Goal: Transaction & Acquisition: Obtain resource

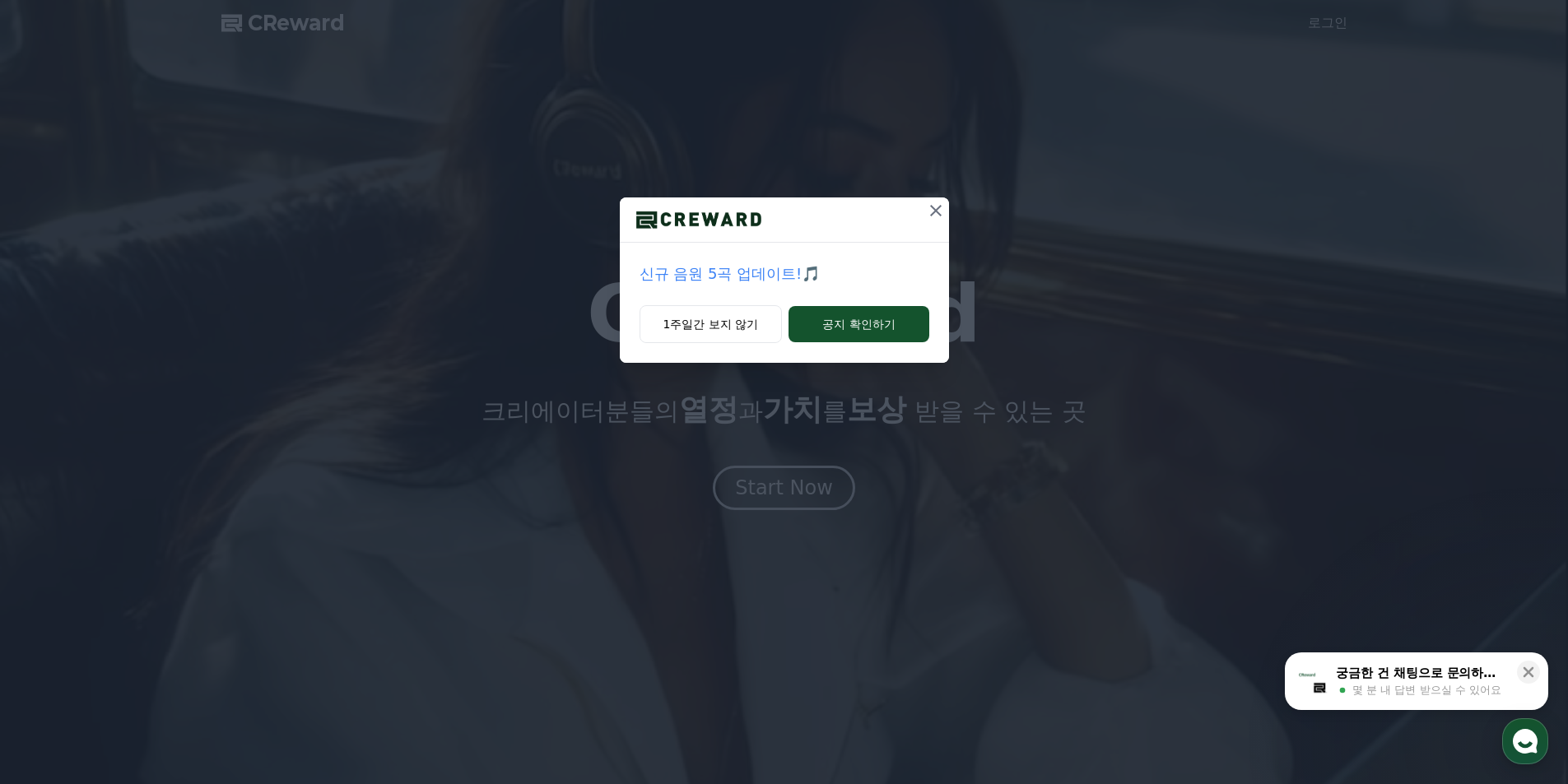
click at [932, 207] on icon at bounding box center [936, 210] width 12 height 12
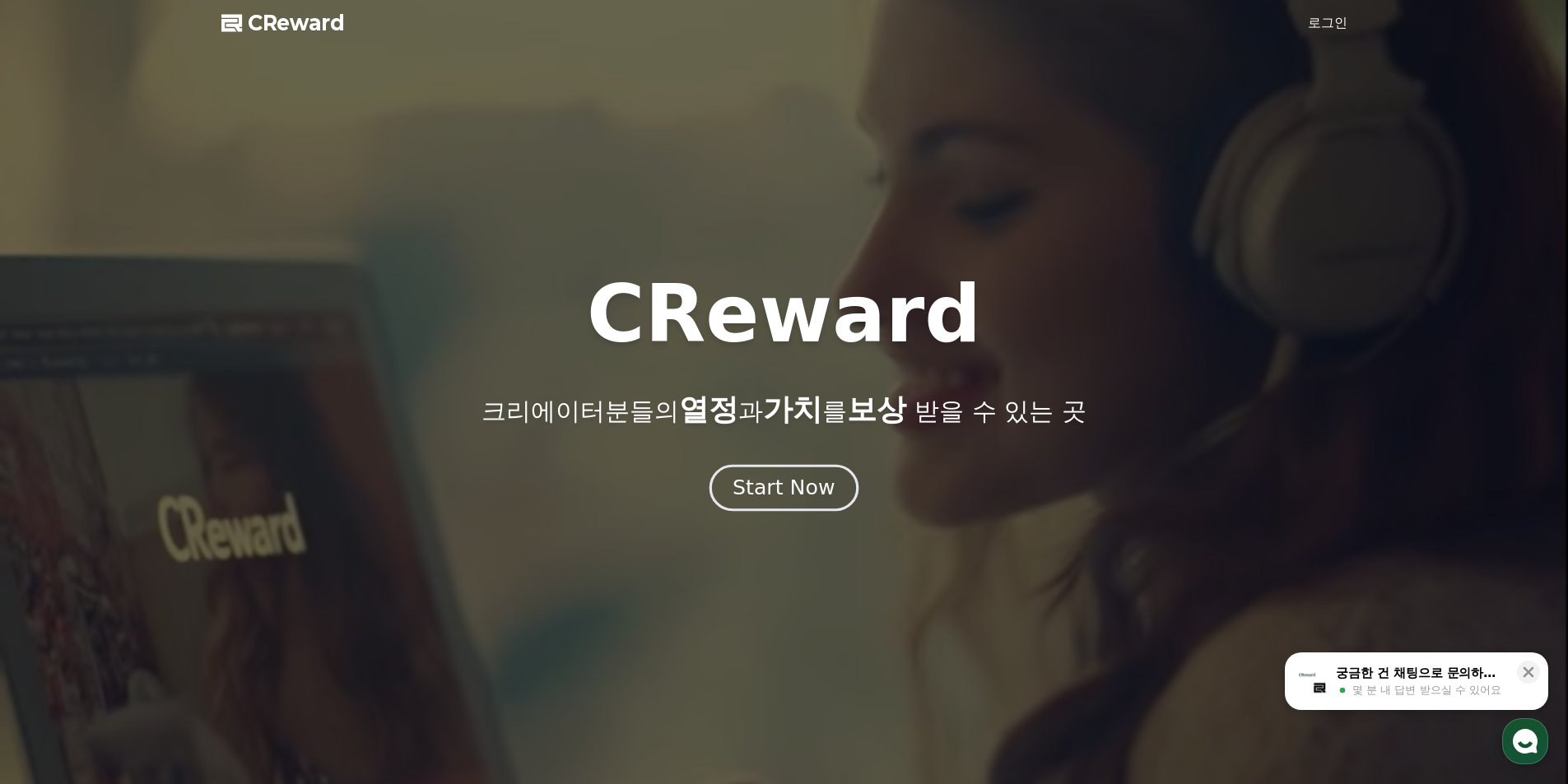
click at [783, 497] on div "Start Now" at bounding box center [783, 487] width 102 height 28
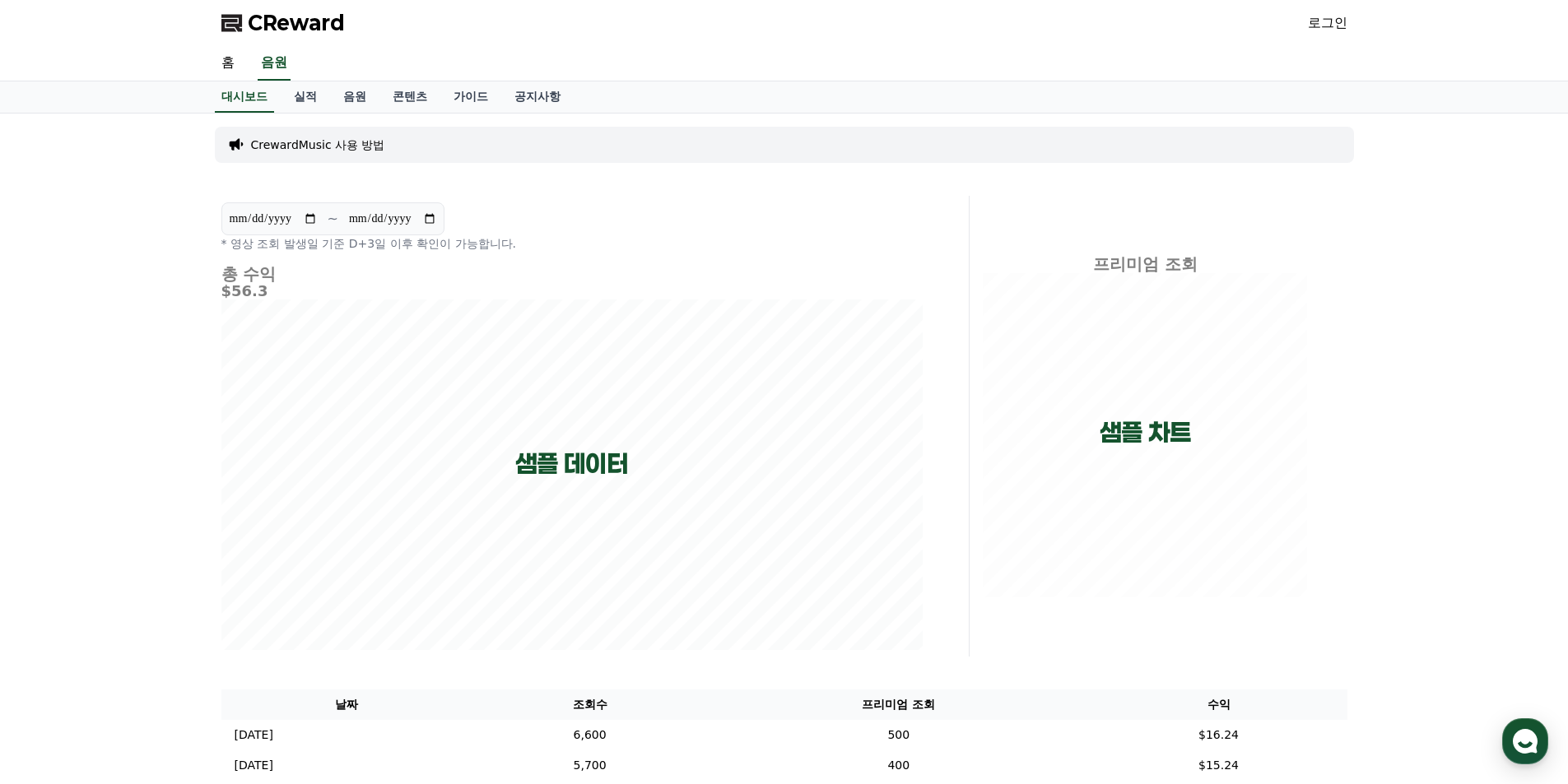
click at [1322, 18] on link "로그인" at bounding box center [1327, 23] width 39 height 20
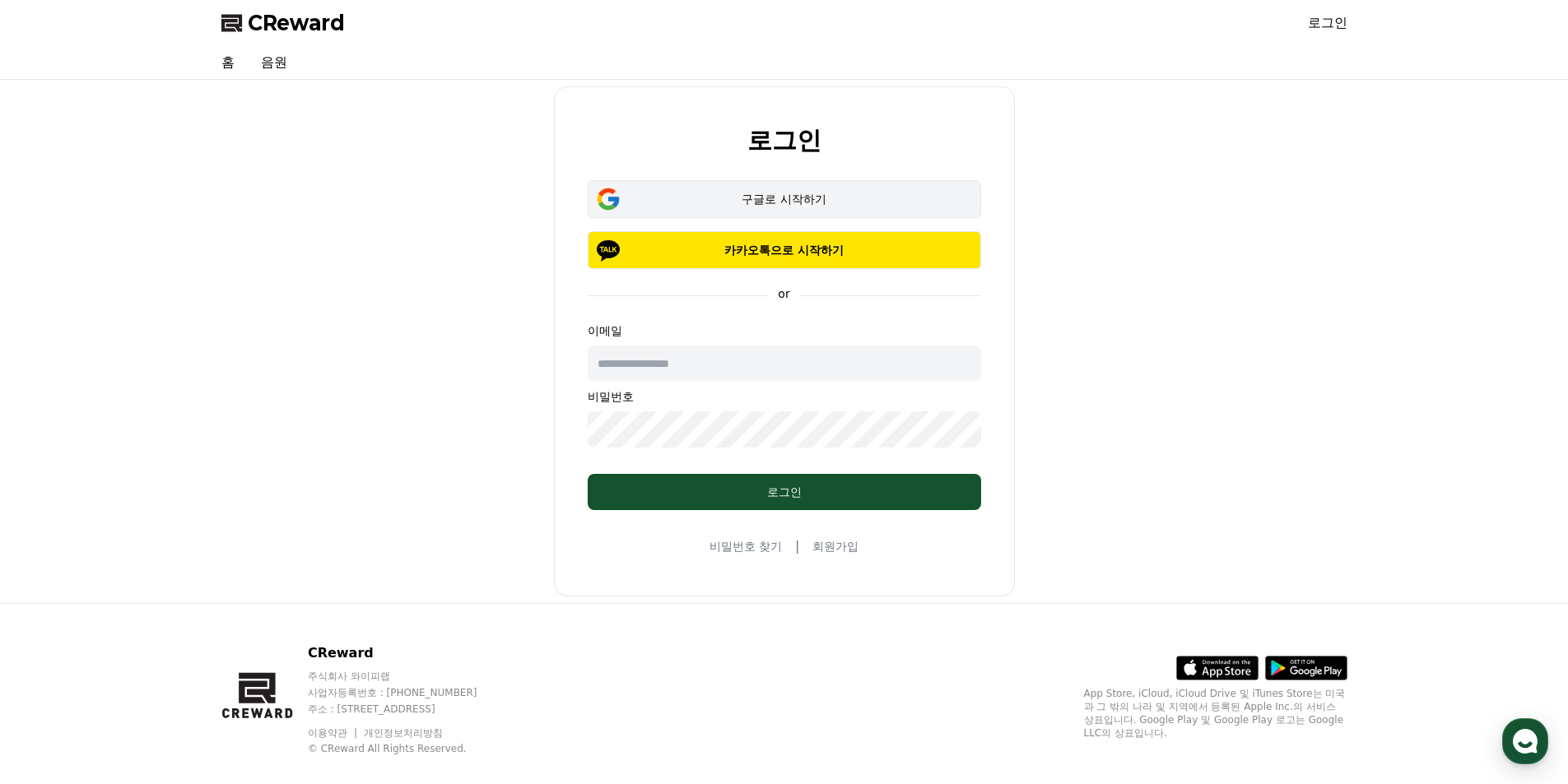
click at [797, 208] on button "구글로 시작하기" at bounding box center [784, 199] width 393 height 38
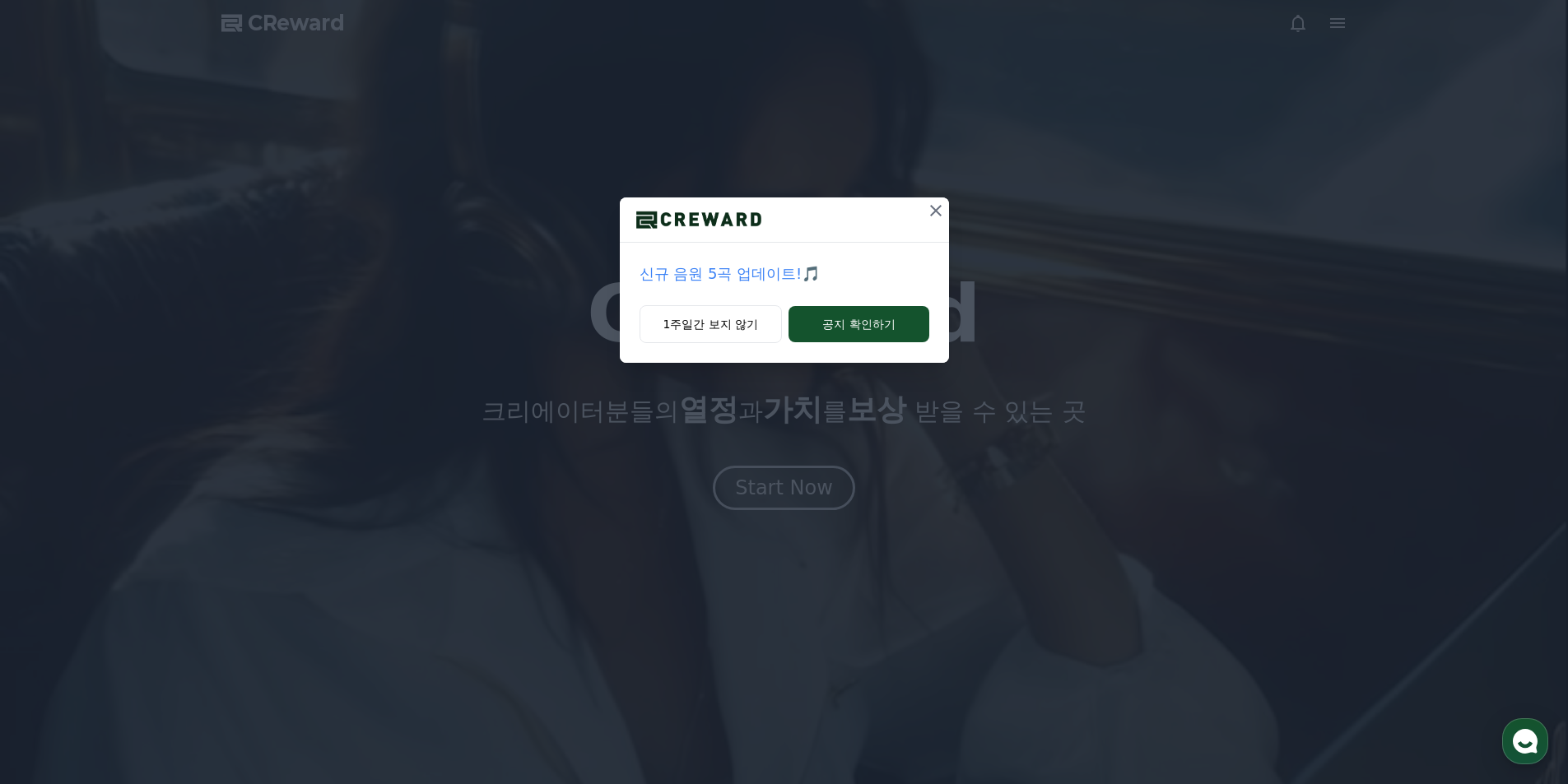
click at [932, 210] on icon at bounding box center [936, 210] width 20 height 20
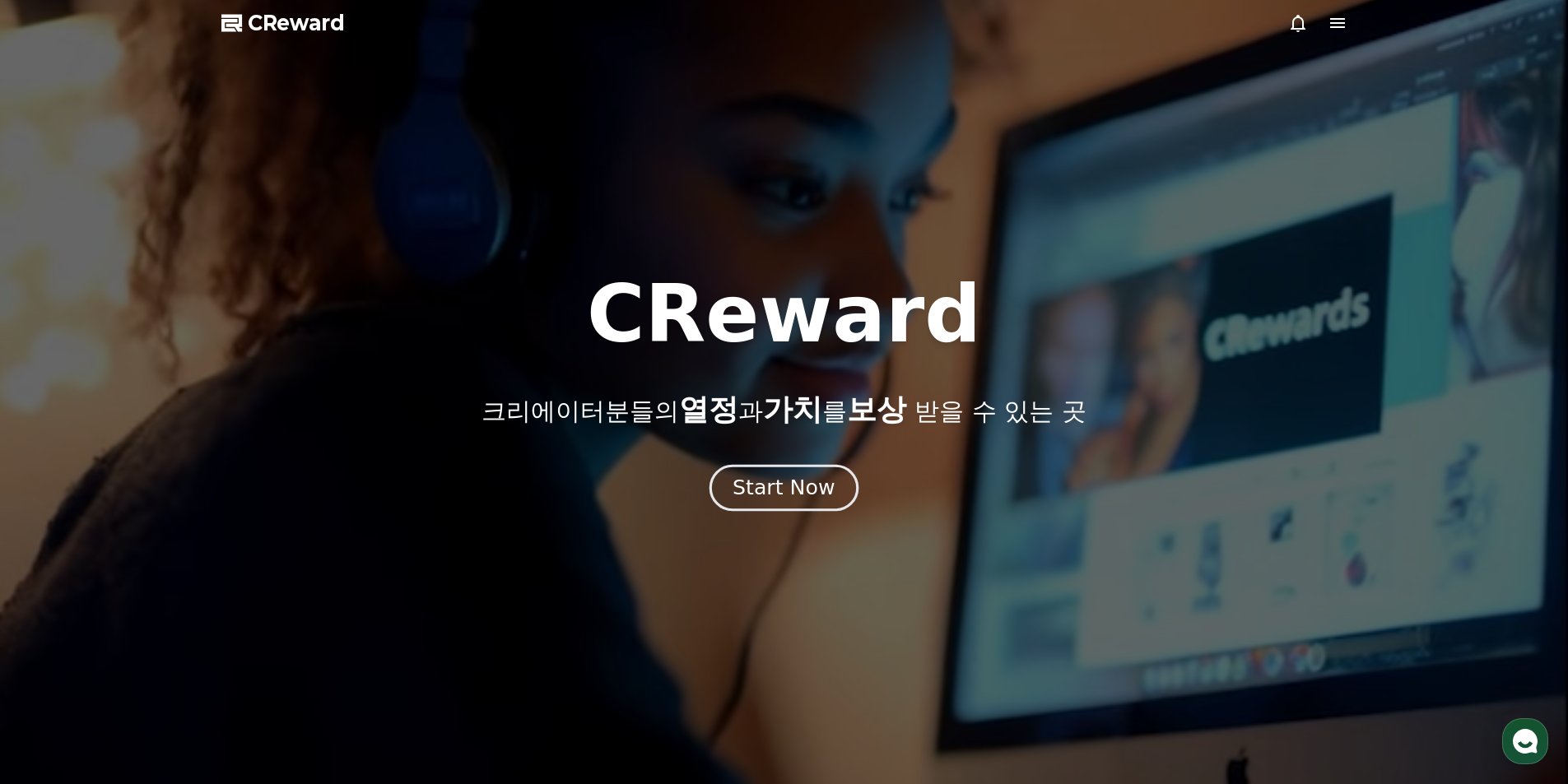
click at [813, 480] on div "Start Now" at bounding box center [783, 487] width 102 height 28
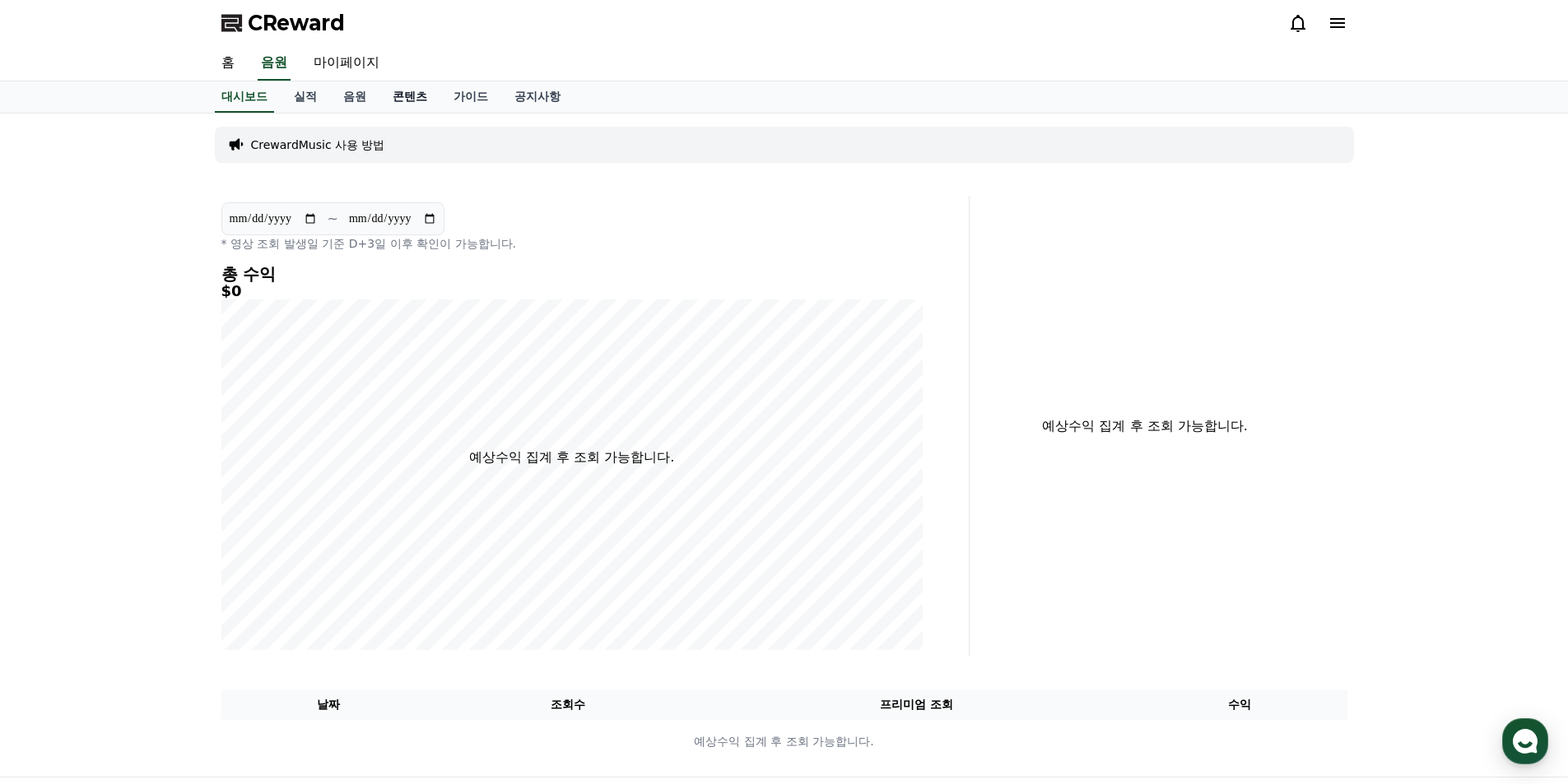
click at [406, 96] on link "콘텐츠" at bounding box center [409, 96] width 61 height 31
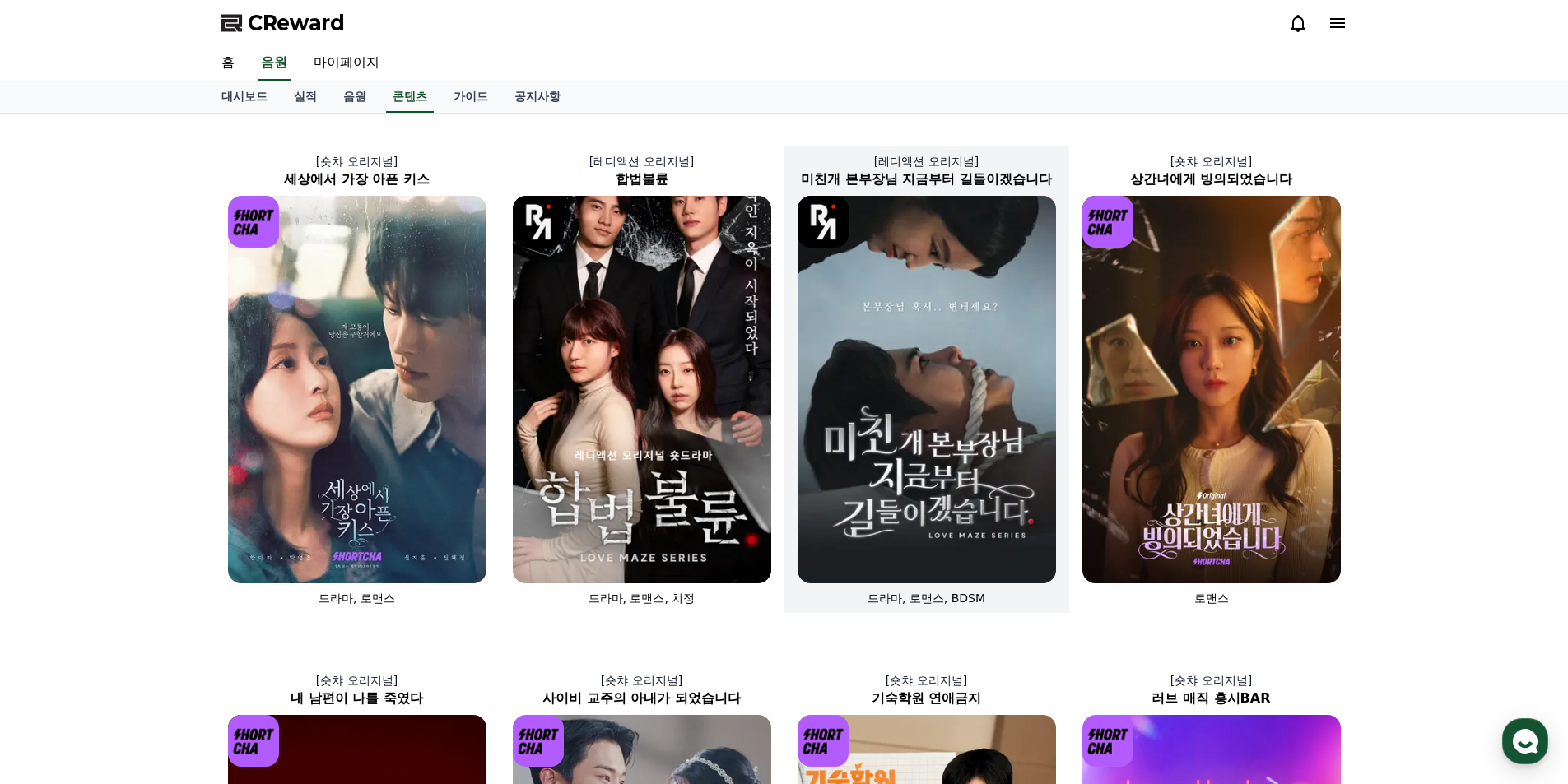
click at [888, 454] on img at bounding box center [927, 390] width 258 height 387
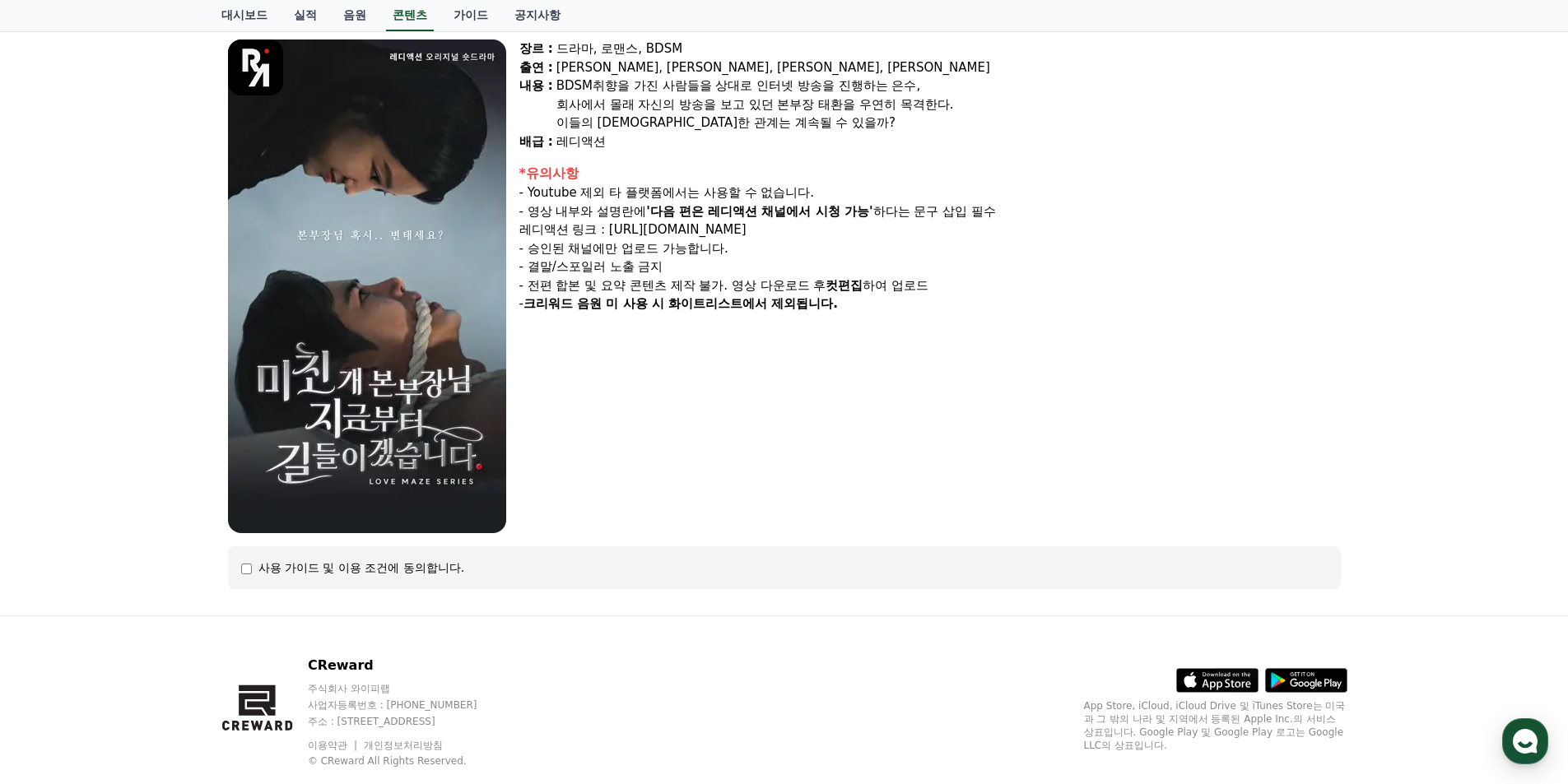
scroll to position [173, 0]
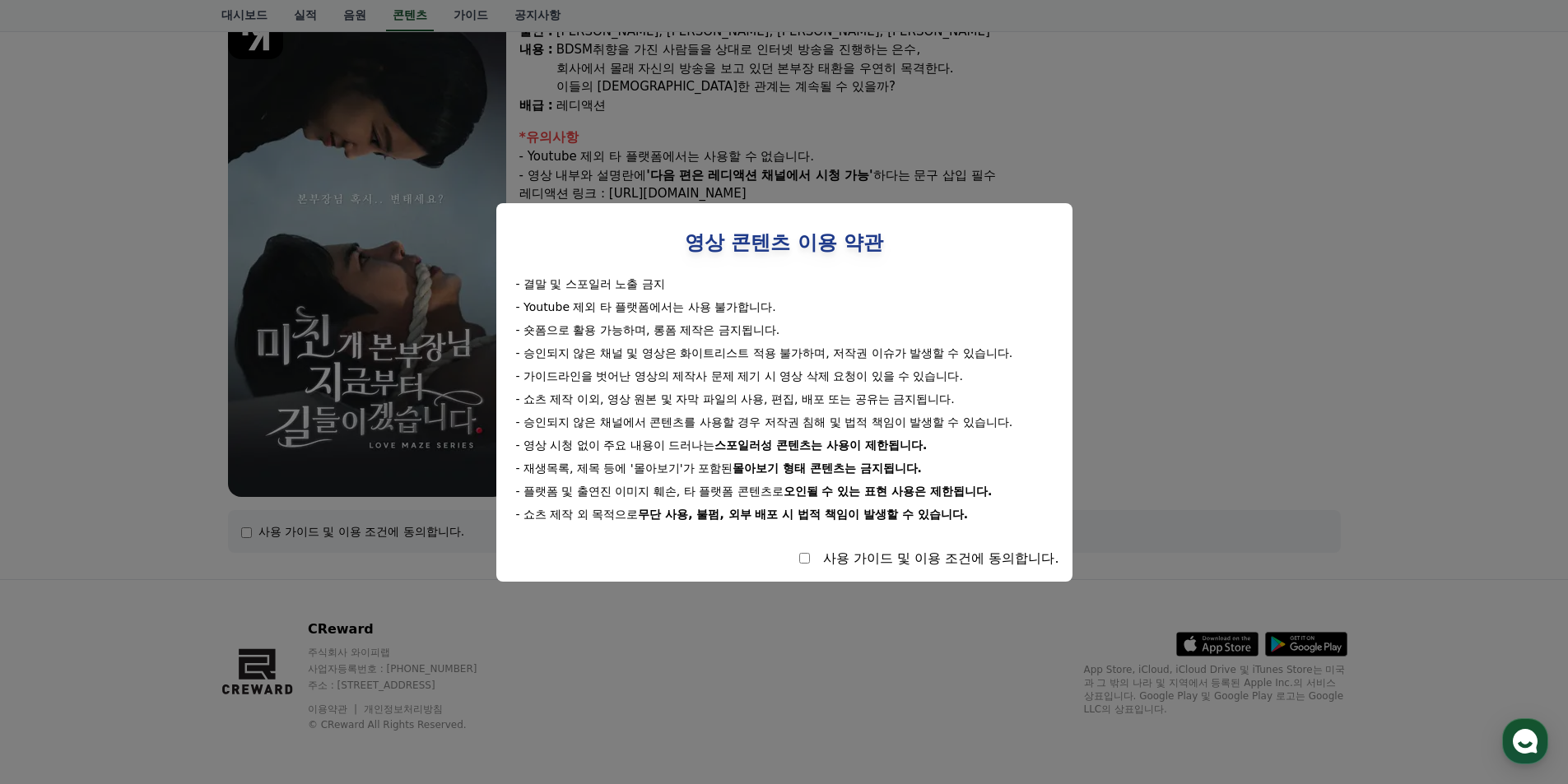
select select
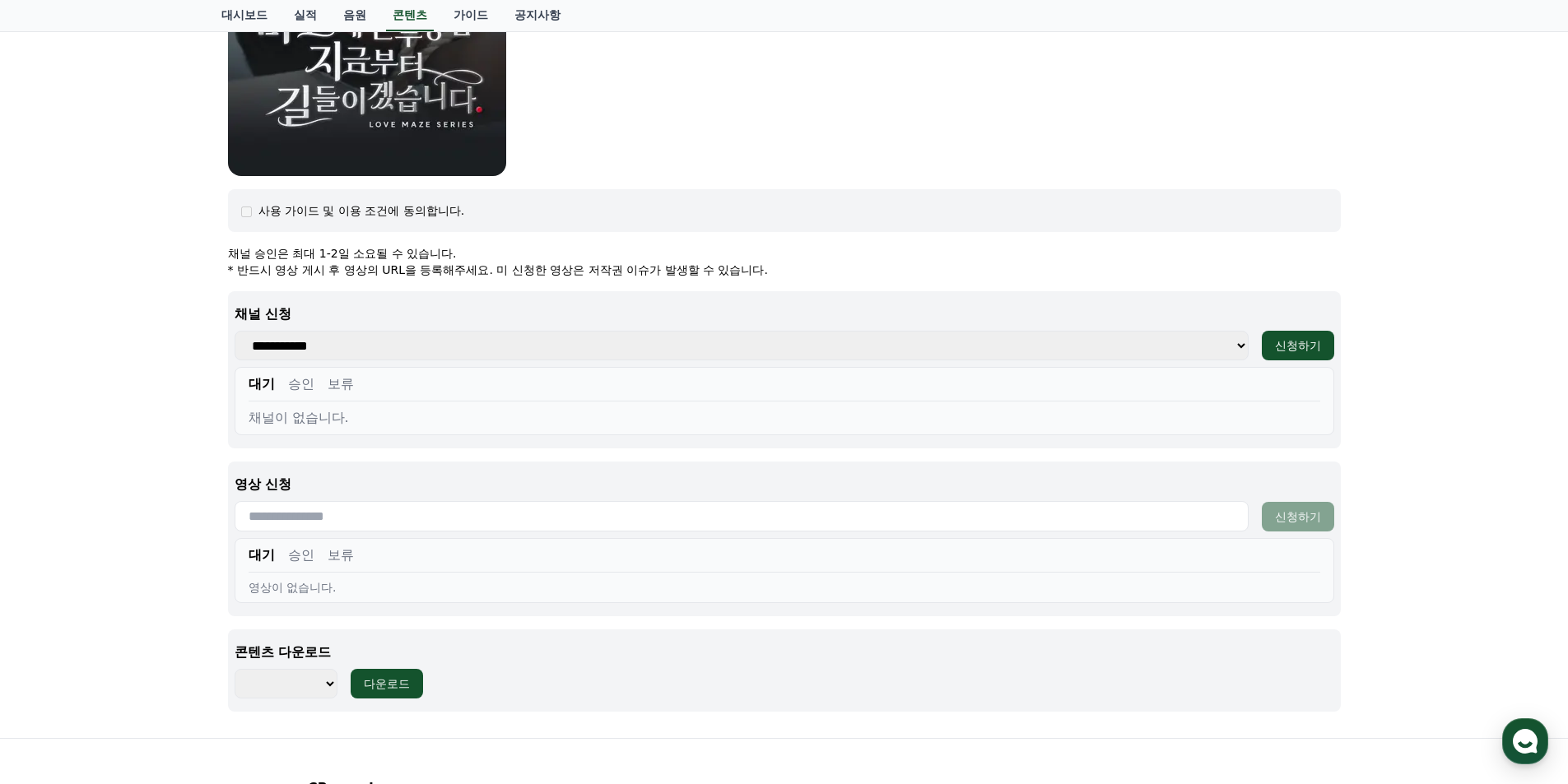
scroll to position [502, 0]
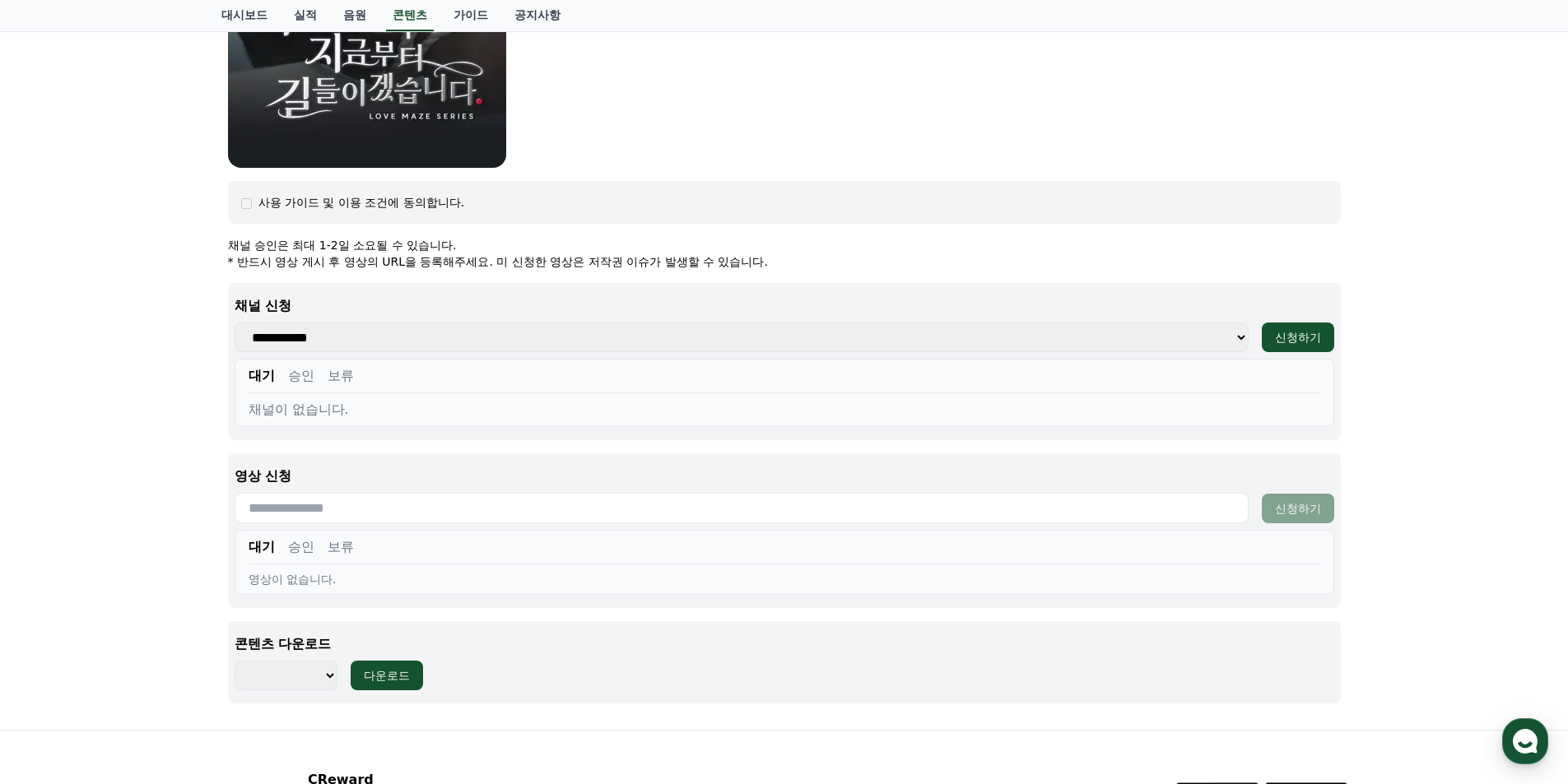
click at [456, 345] on select "**********" at bounding box center [741, 337] width 1014 height 29
click at [454, 349] on select "**********" at bounding box center [741, 337] width 1014 height 29
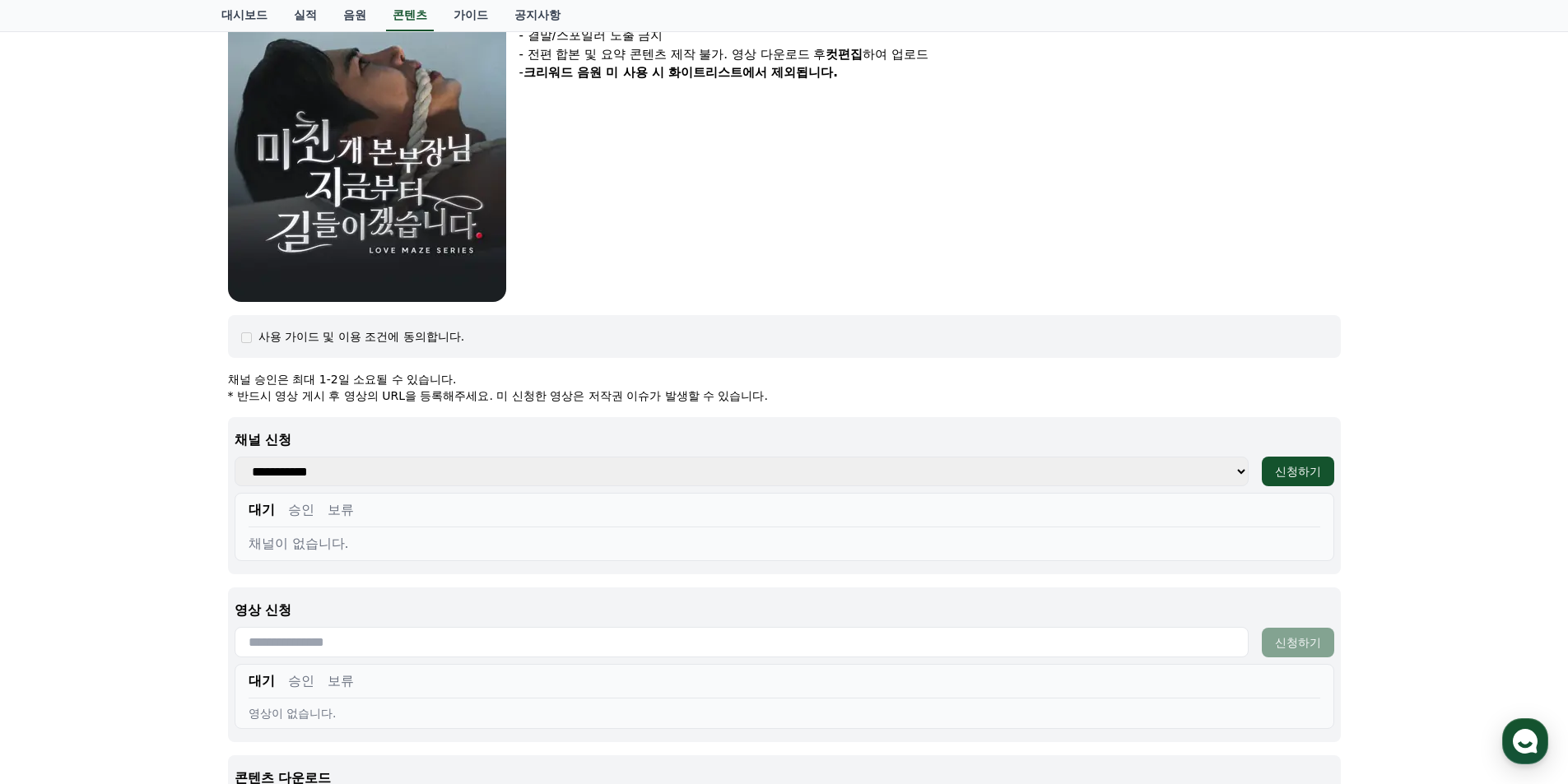
scroll to position [173, 0]
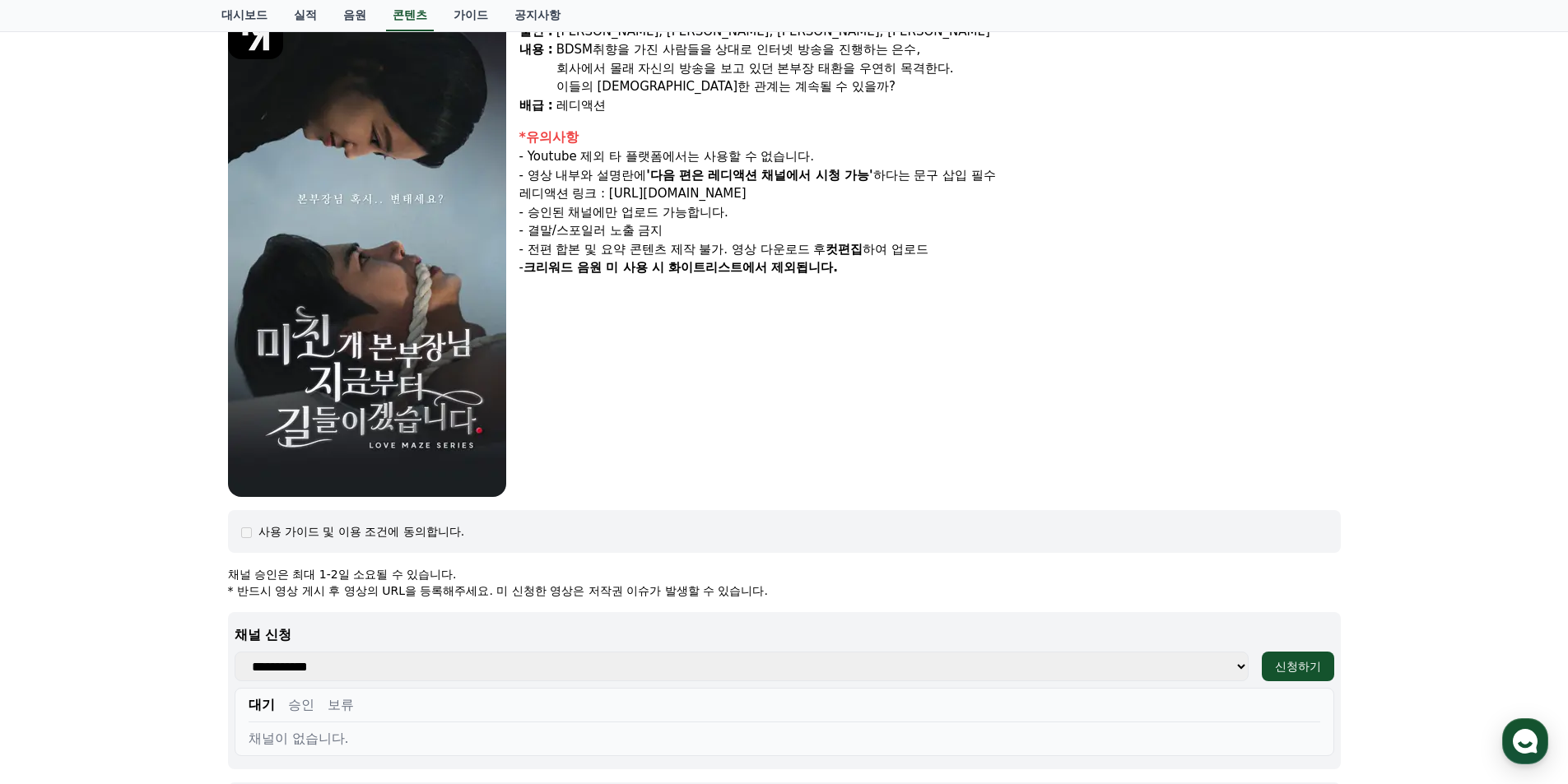
click at [417, 248] on img at bounding box center [367, 250] width 278 height 494
click at [398, 264] on img at bounding box center [367, 250] width 278 height 494
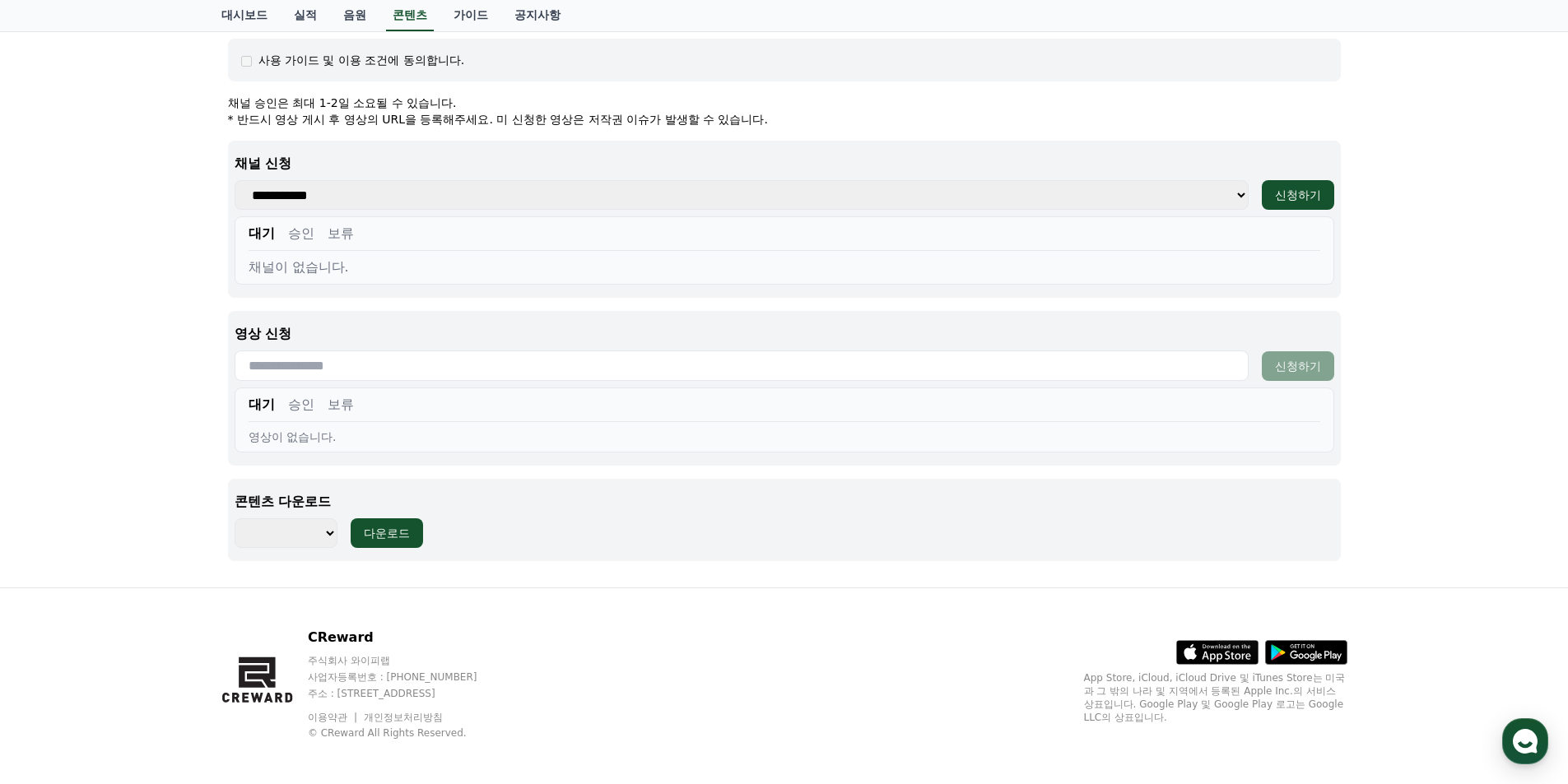
scroll to position [652, 0]
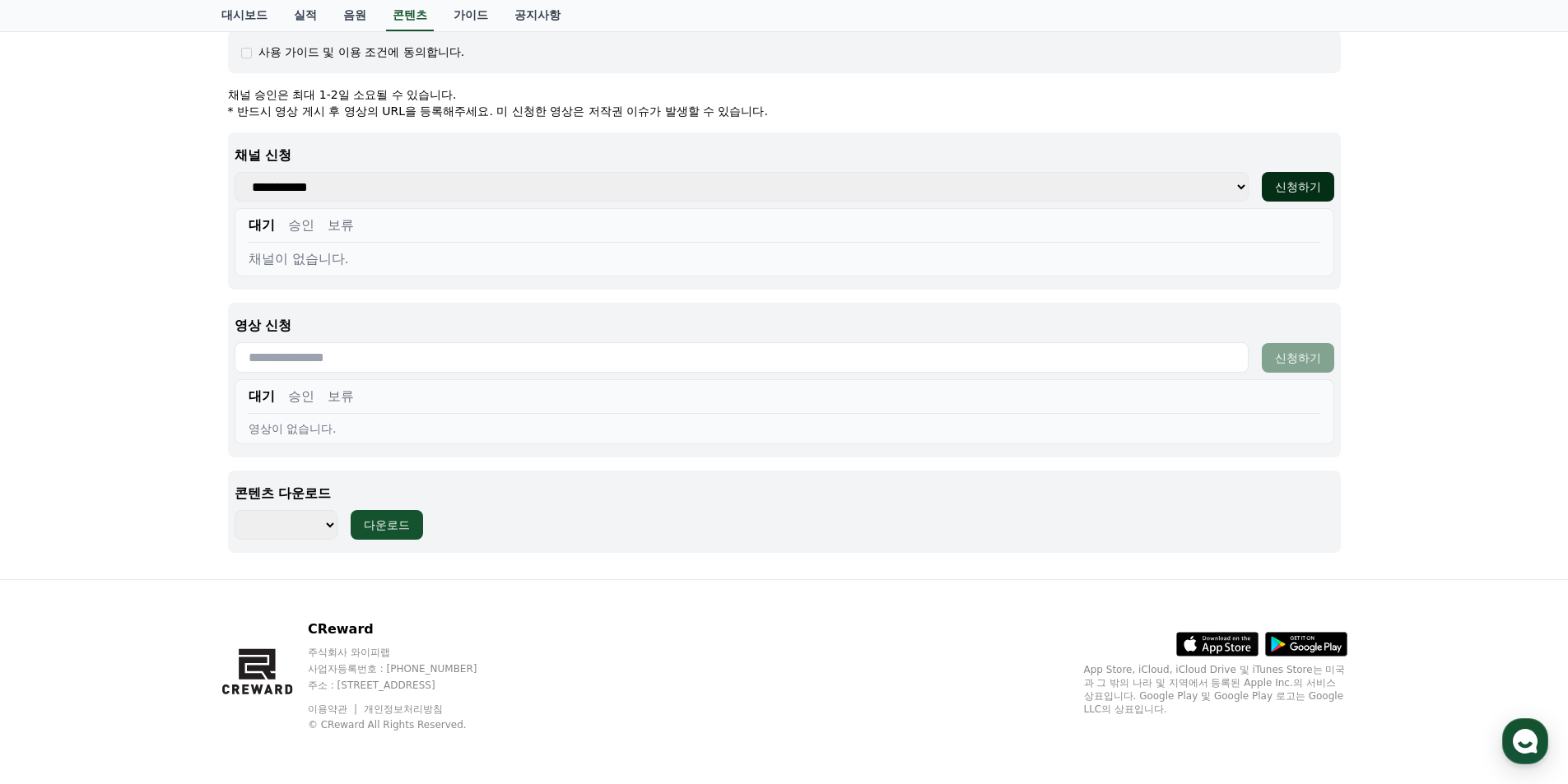
click at [1283, 184] on div "신청하기" at bounding box center [1297, 187] width 46 height 17
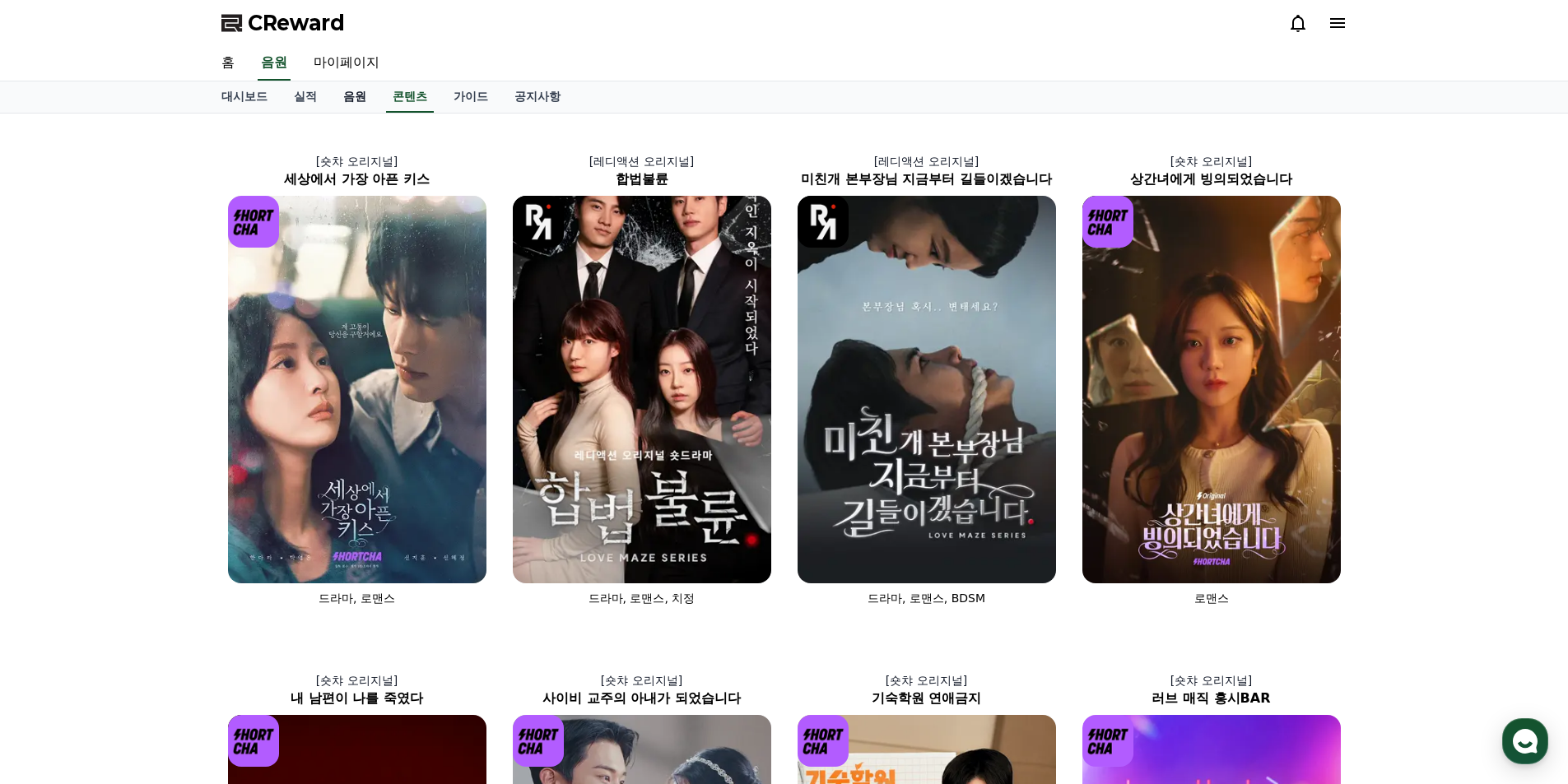
click at [348, 96] on link "음원" at bounding box center [355, 96] width 49 height 31
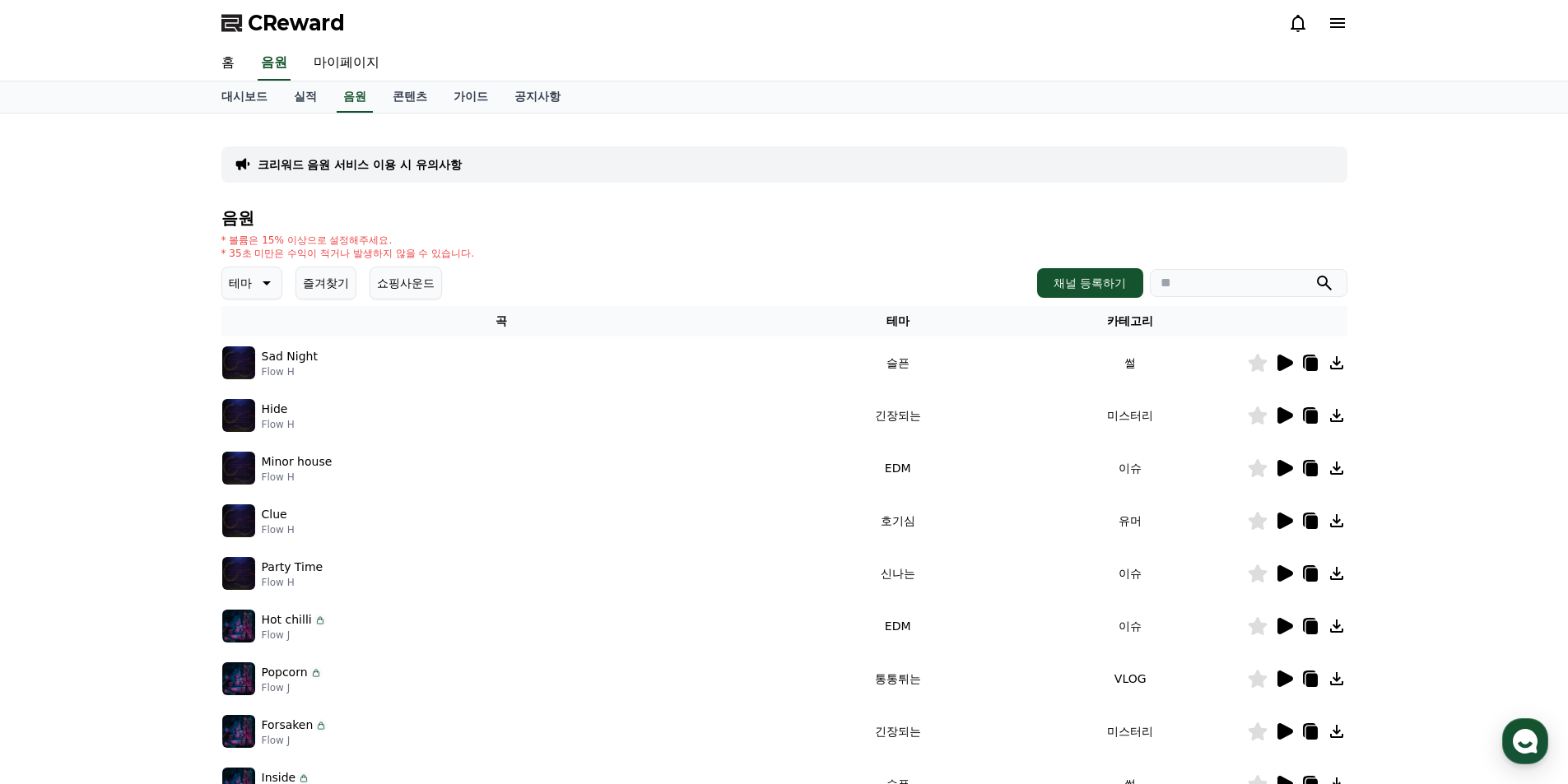
click at [1286, 365] on icon at bounding box center [1285, 363] width 16 height 17
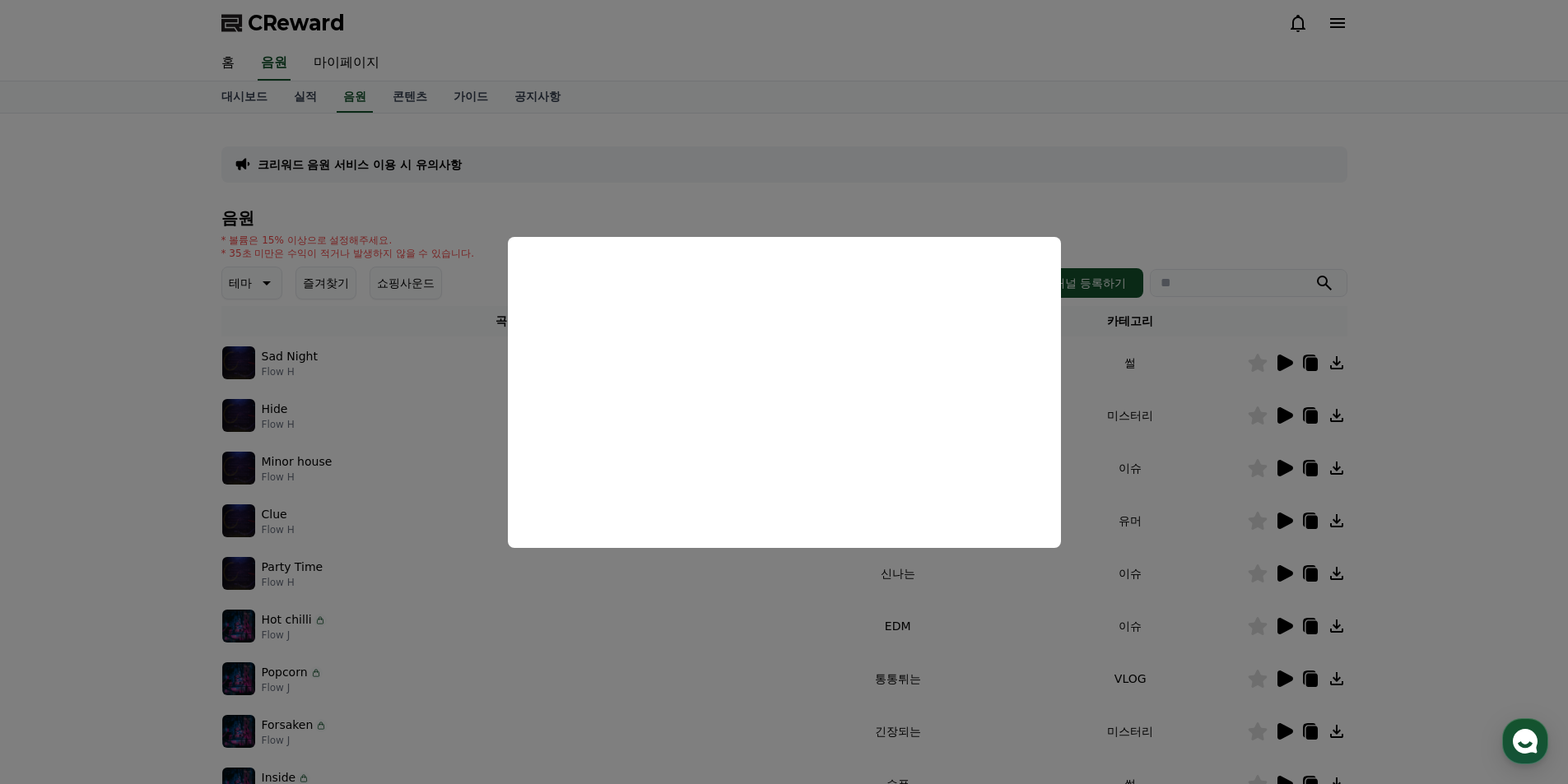
click at [656, 121] on button "close modal" at bounding box center [784, 392] width 1568 height 784
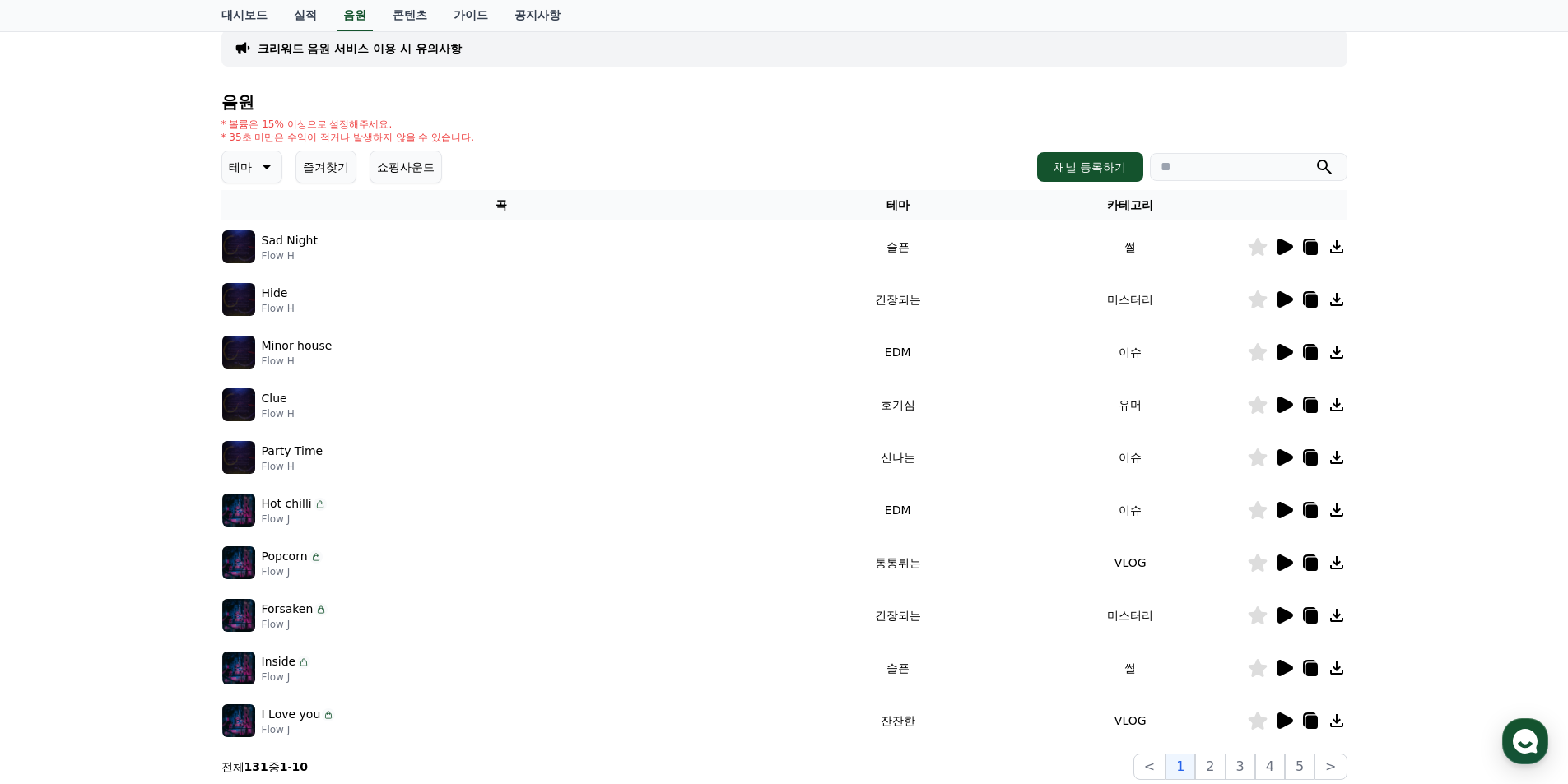
scroll to position [247, 0]
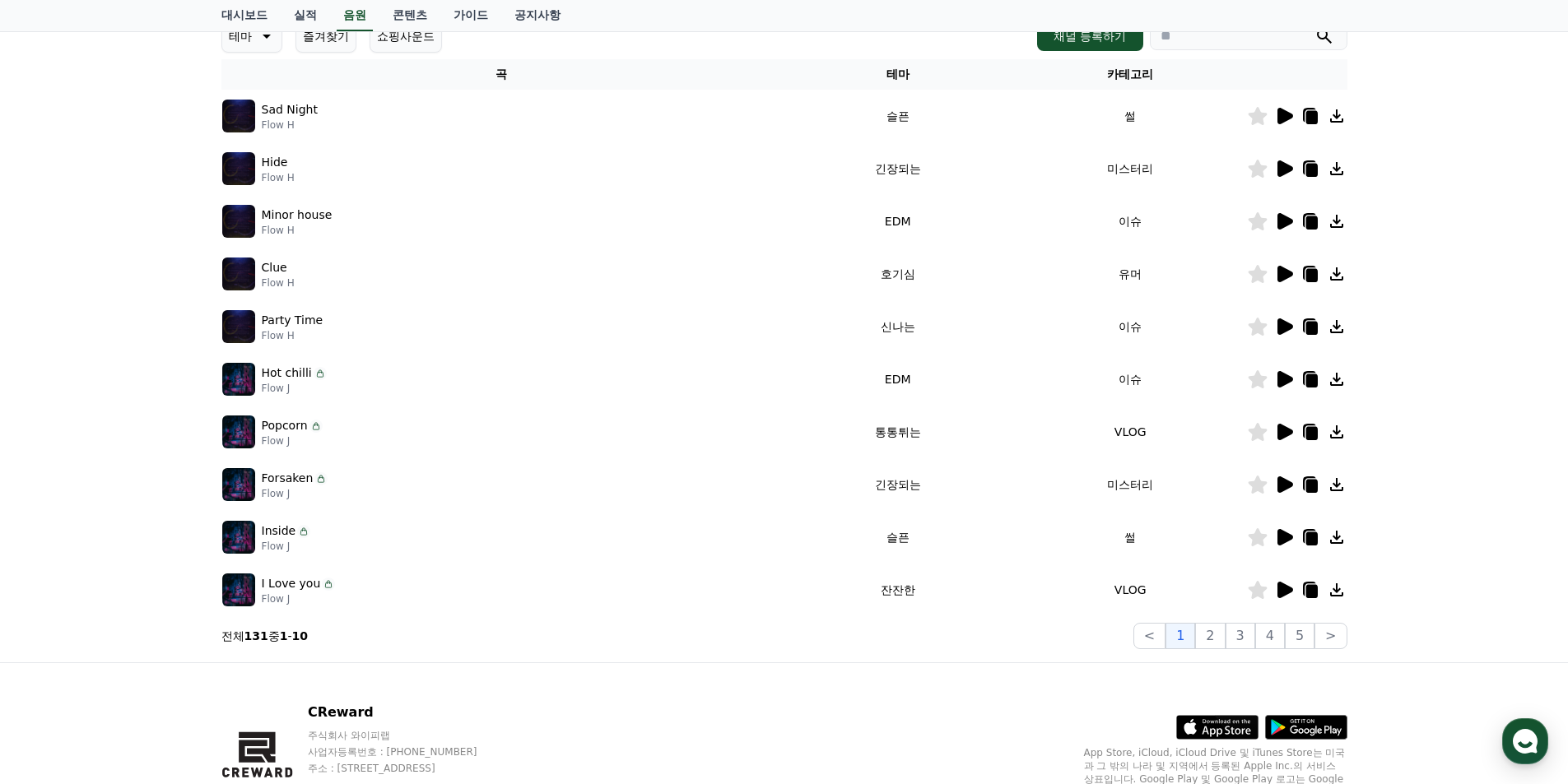
click at [1284, 431] on icon at bounding box center [1285, 432] width 16 height 17
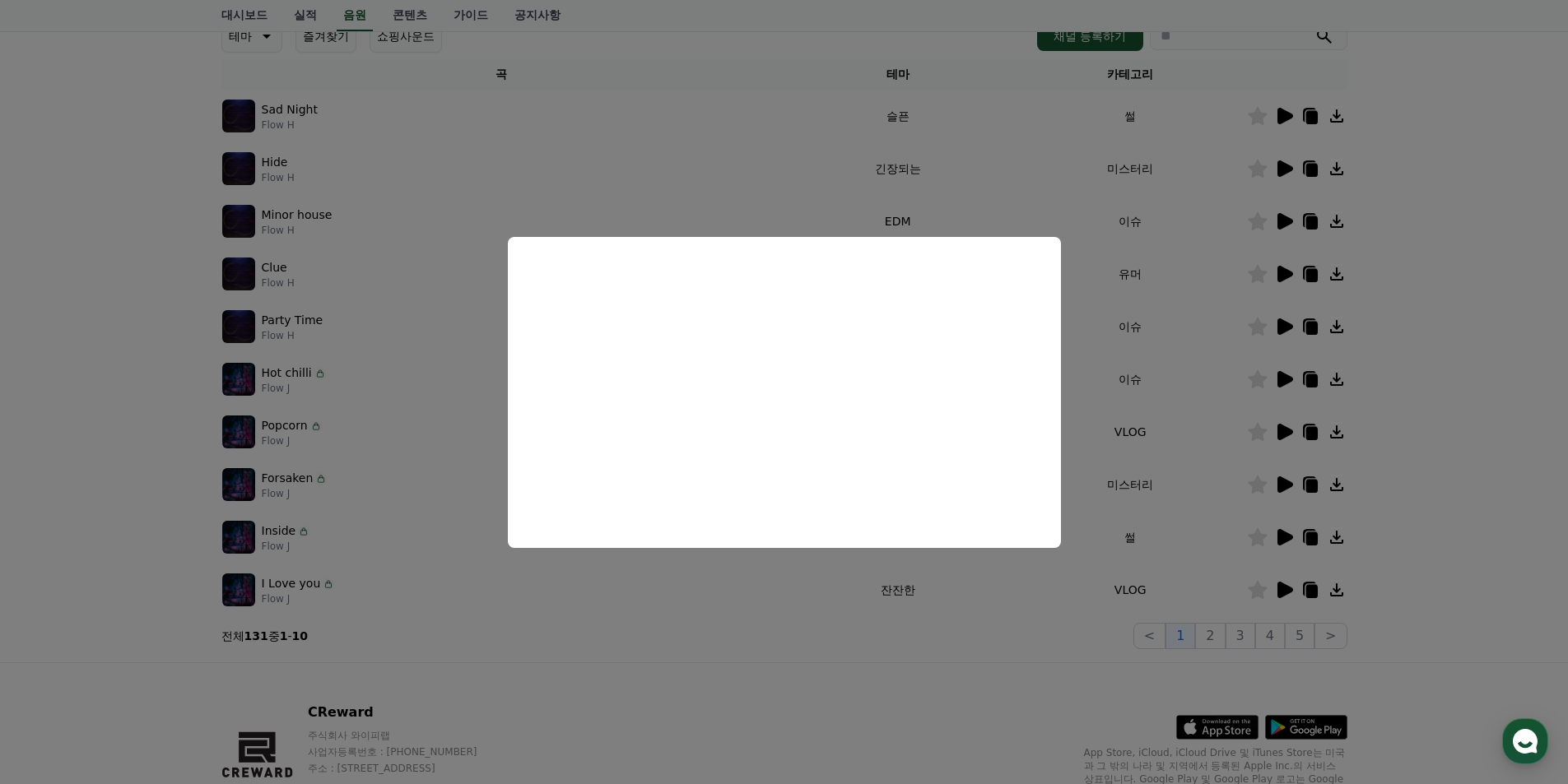
click at [587, 182] on button "close modal" at bounding box center [784, 392] width 1568 height 784
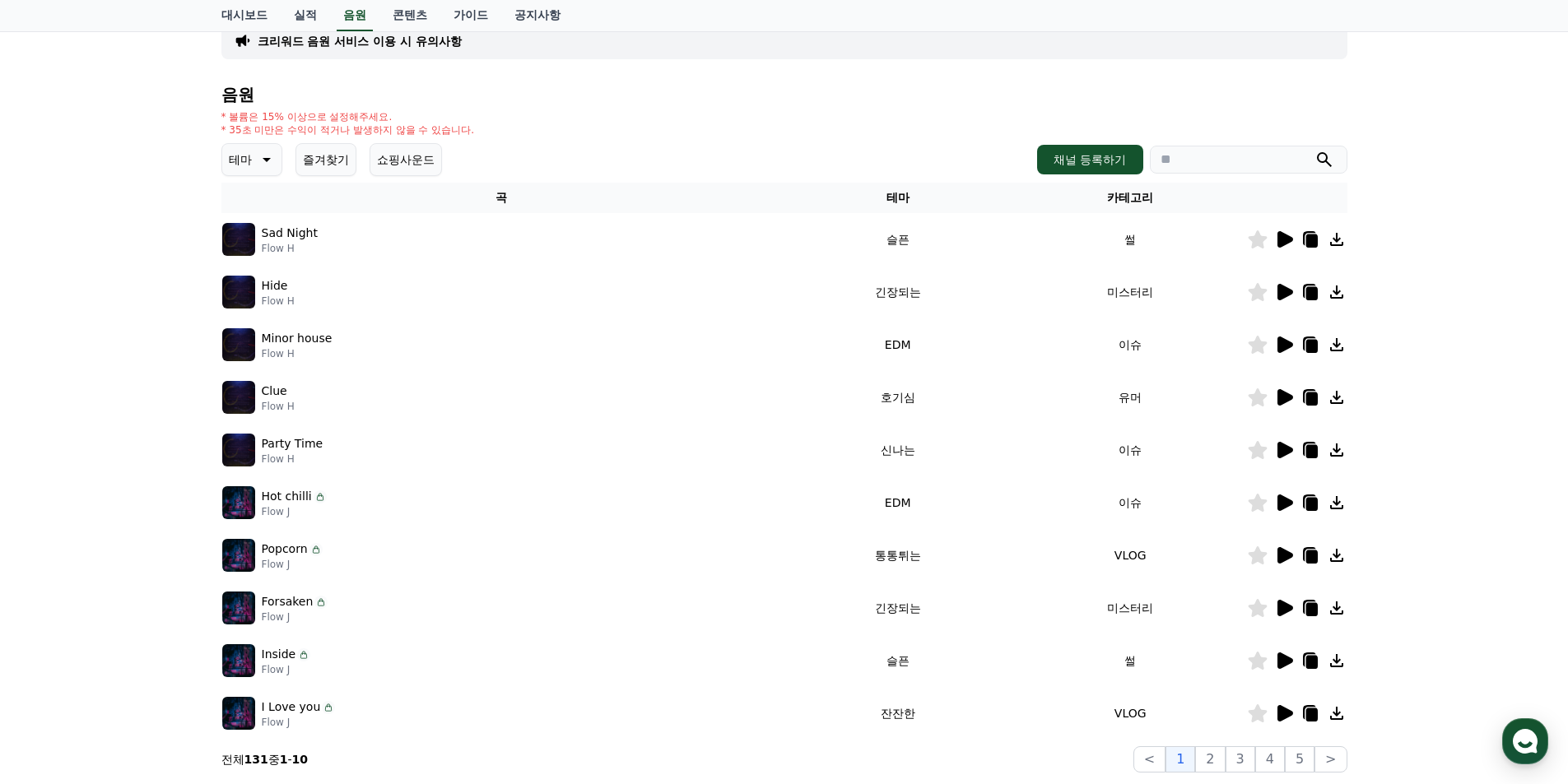
scroll to position [0, 0]
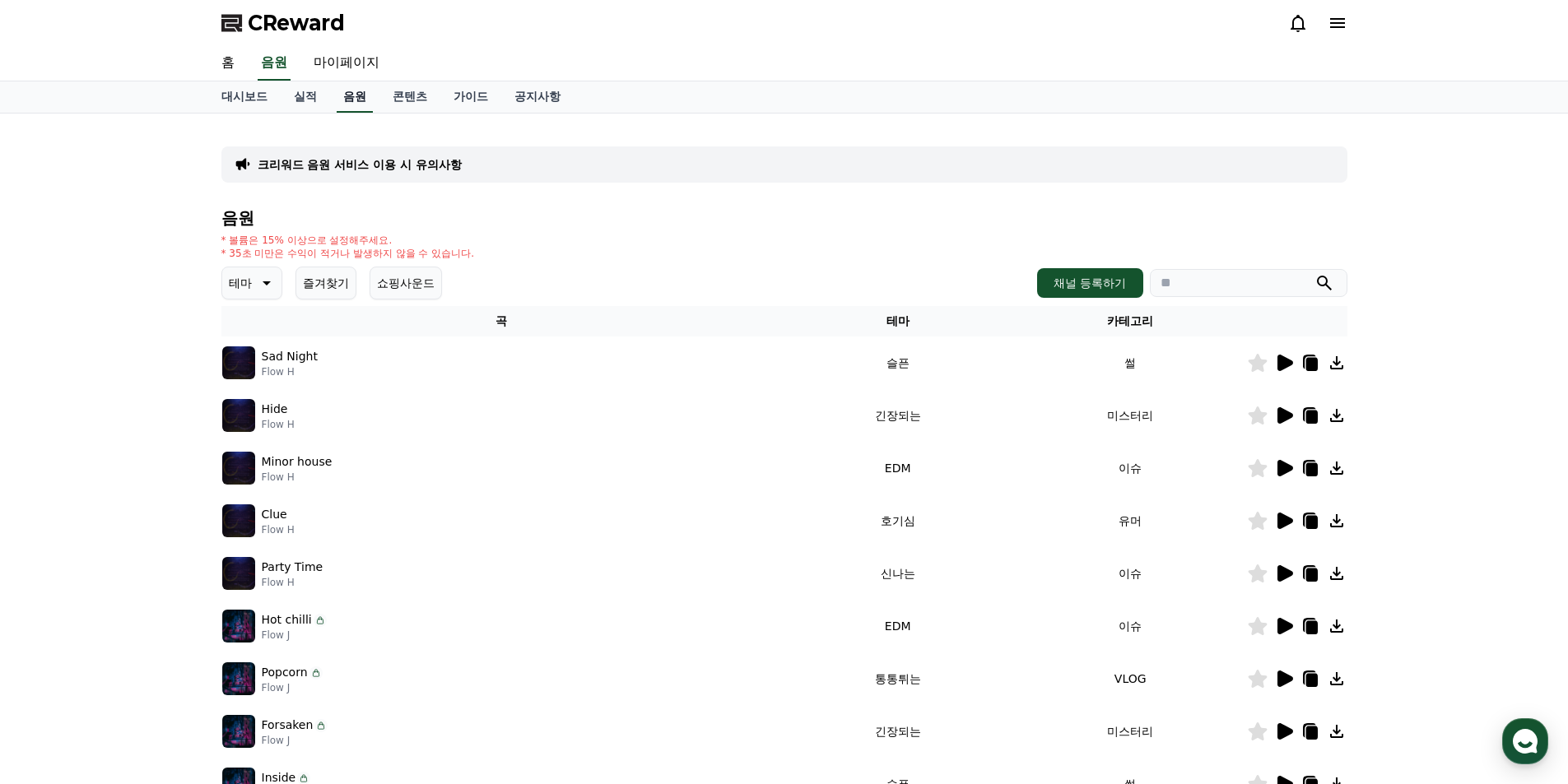
drag, startPoint x: 387, startPoint y: 96, endPoint x: 377, endPoint y: 94, distance: 10.2
click at [387, 96] on link "콘텐츠" at bounding box center [409, 96] width 61 height 31
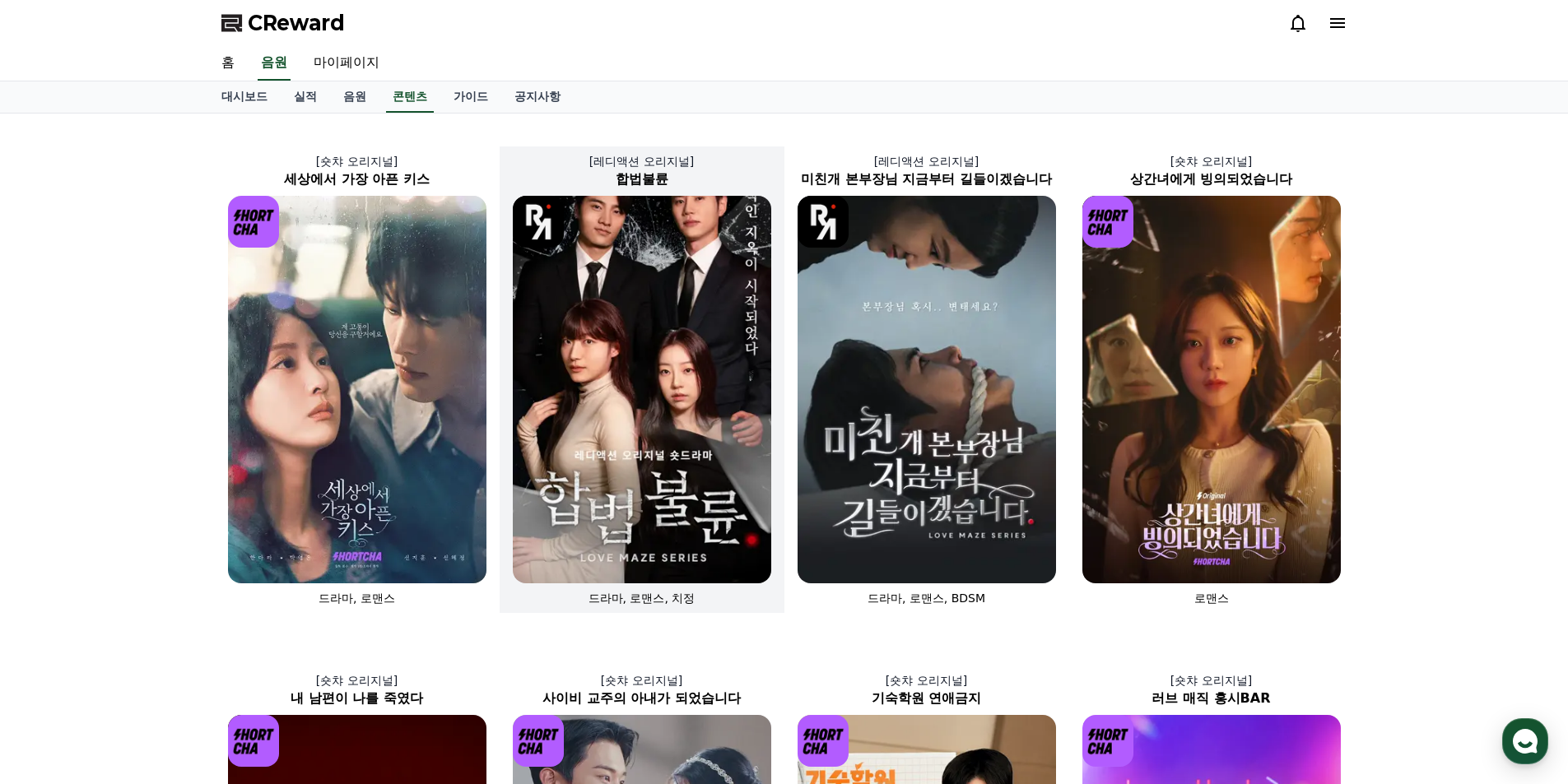
click at [675, 287] on img at bounding box center [641, 390] width 258 height 387
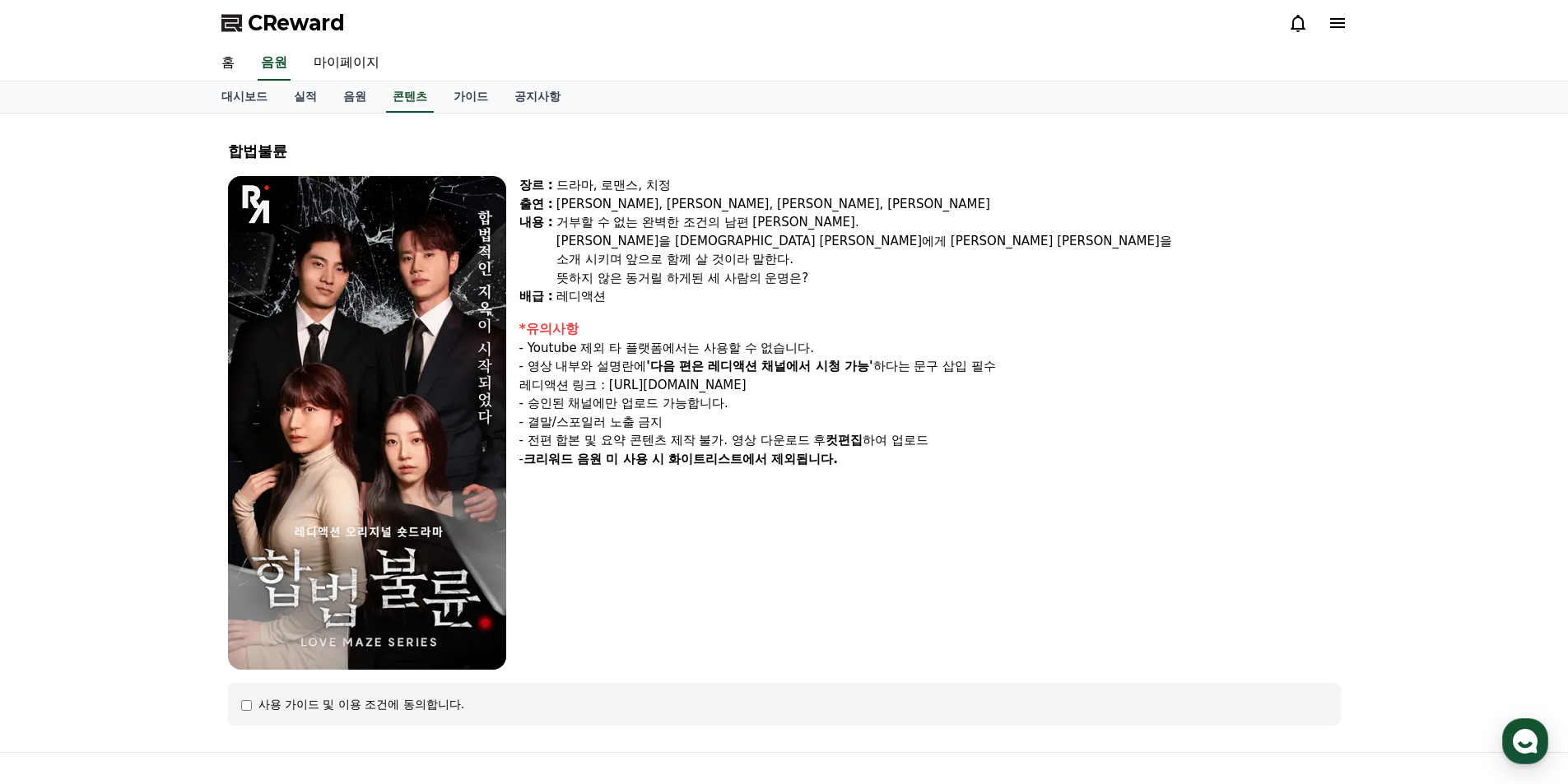
click at [334, 319] on img at bounding box center [367, 423] width 278 height 494
click at [354, 346] on img at bounding box center [367, 423] width 278 height 494
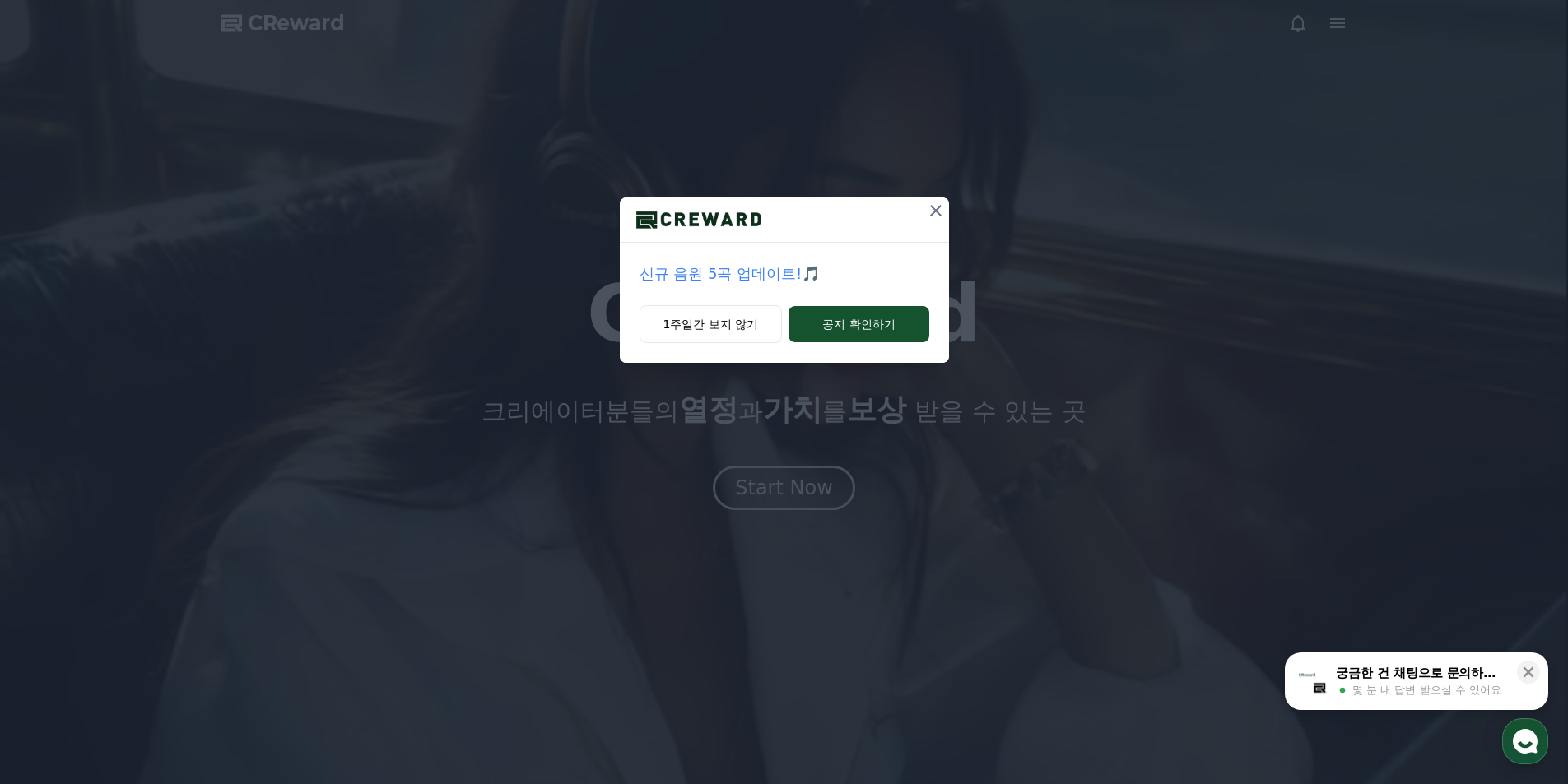
click at [941, 216] on icon at bounding box center [936, 210] width 20 height 20
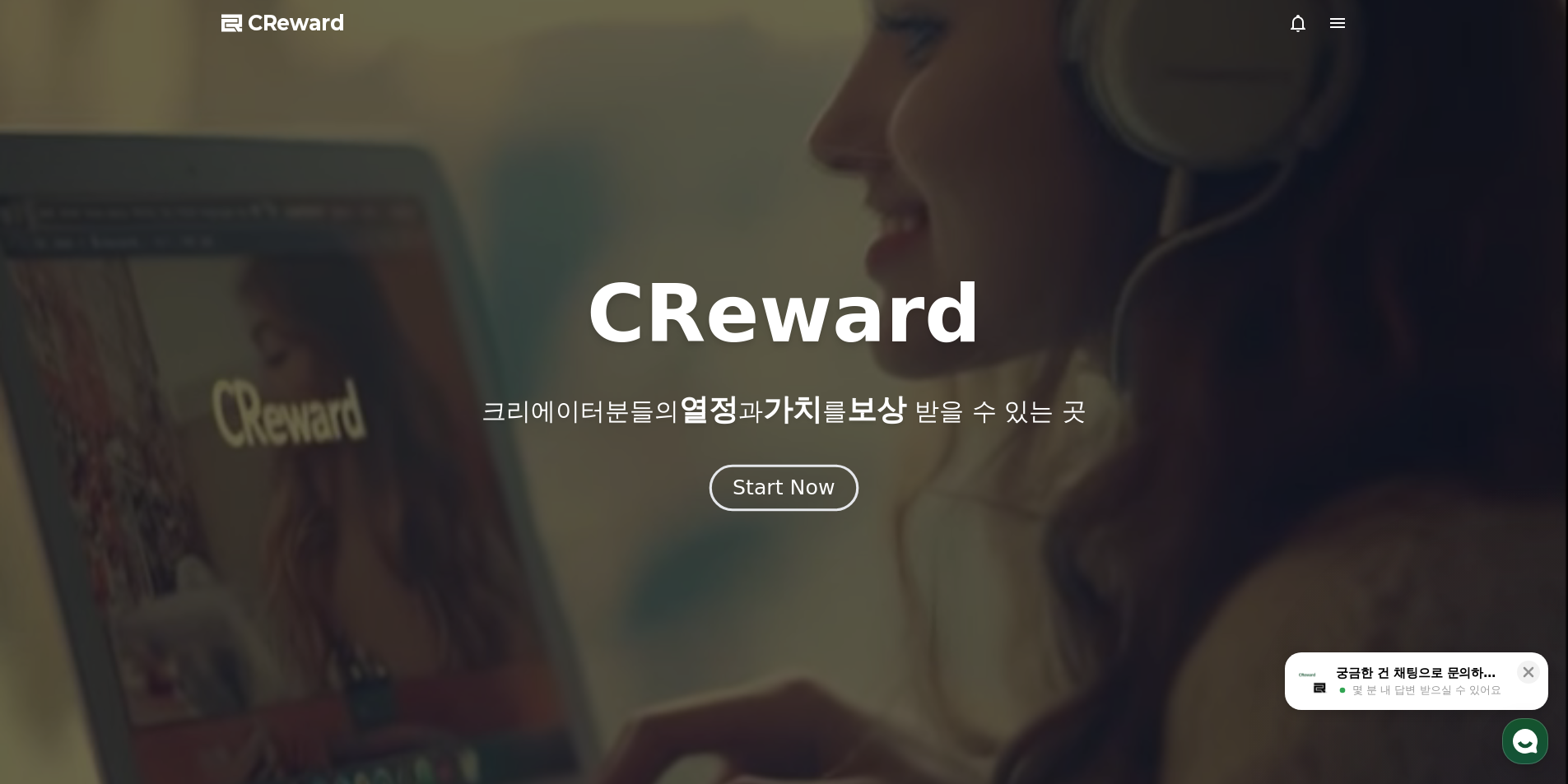
click at [784, 498] on div "Start Now" at bounding box center [783, 487] width 102 height 28
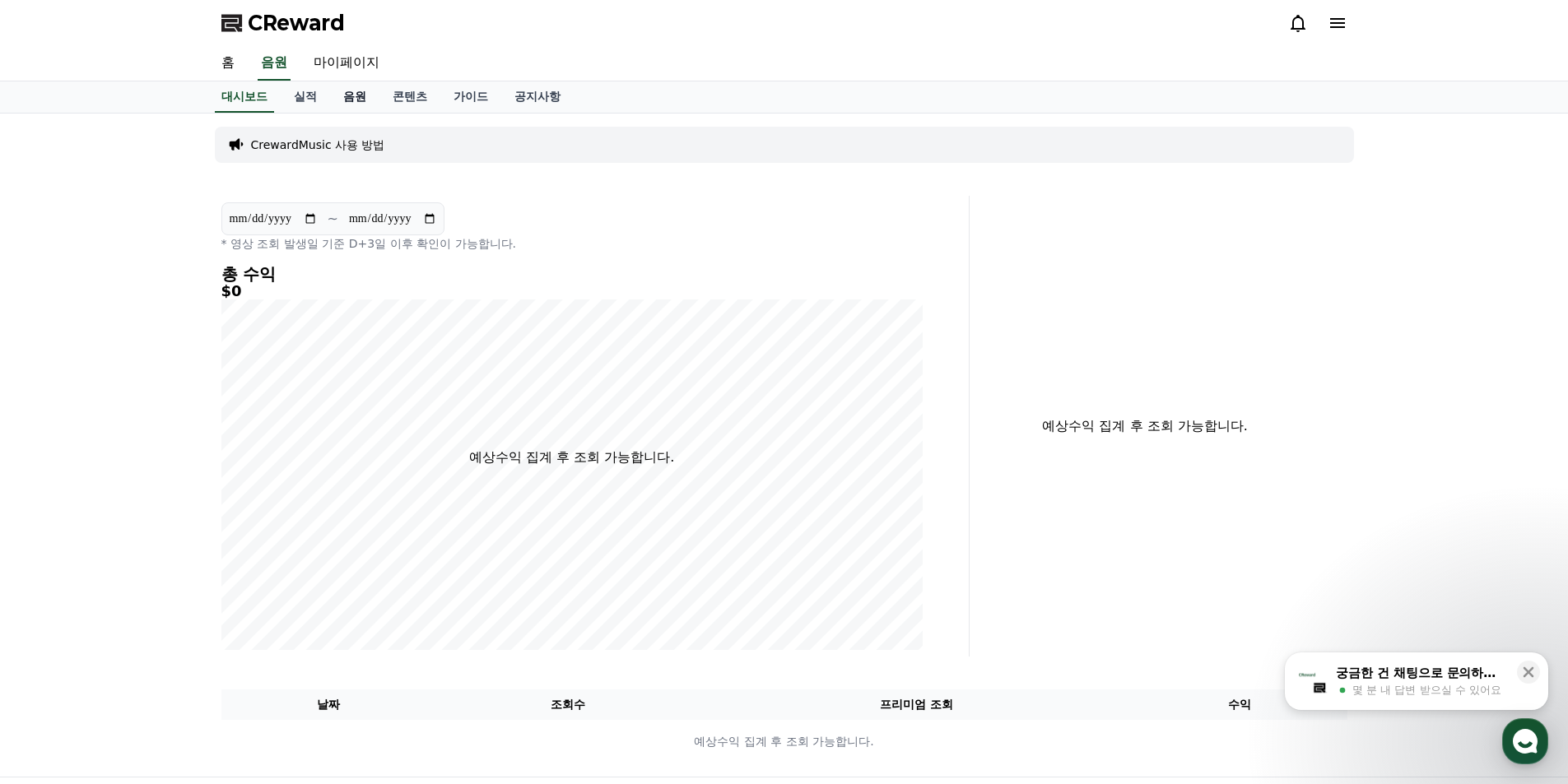
click at [348, 99] on link "음원" at bounding box center [355, 96] width 49 height 31
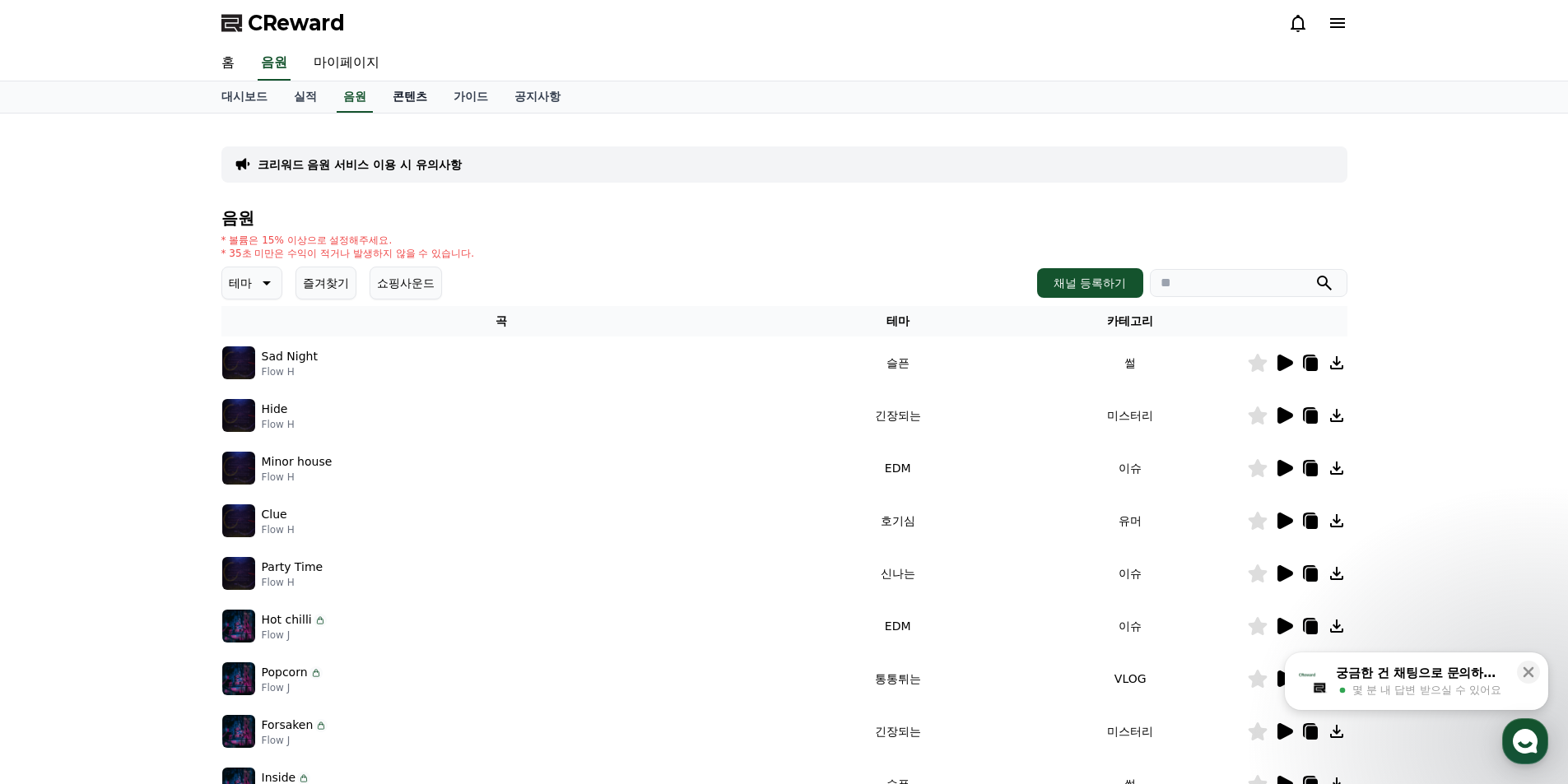
click at [414, 97] on link "콘텐츠" at bounding box center [409, 96] width 61 height 31
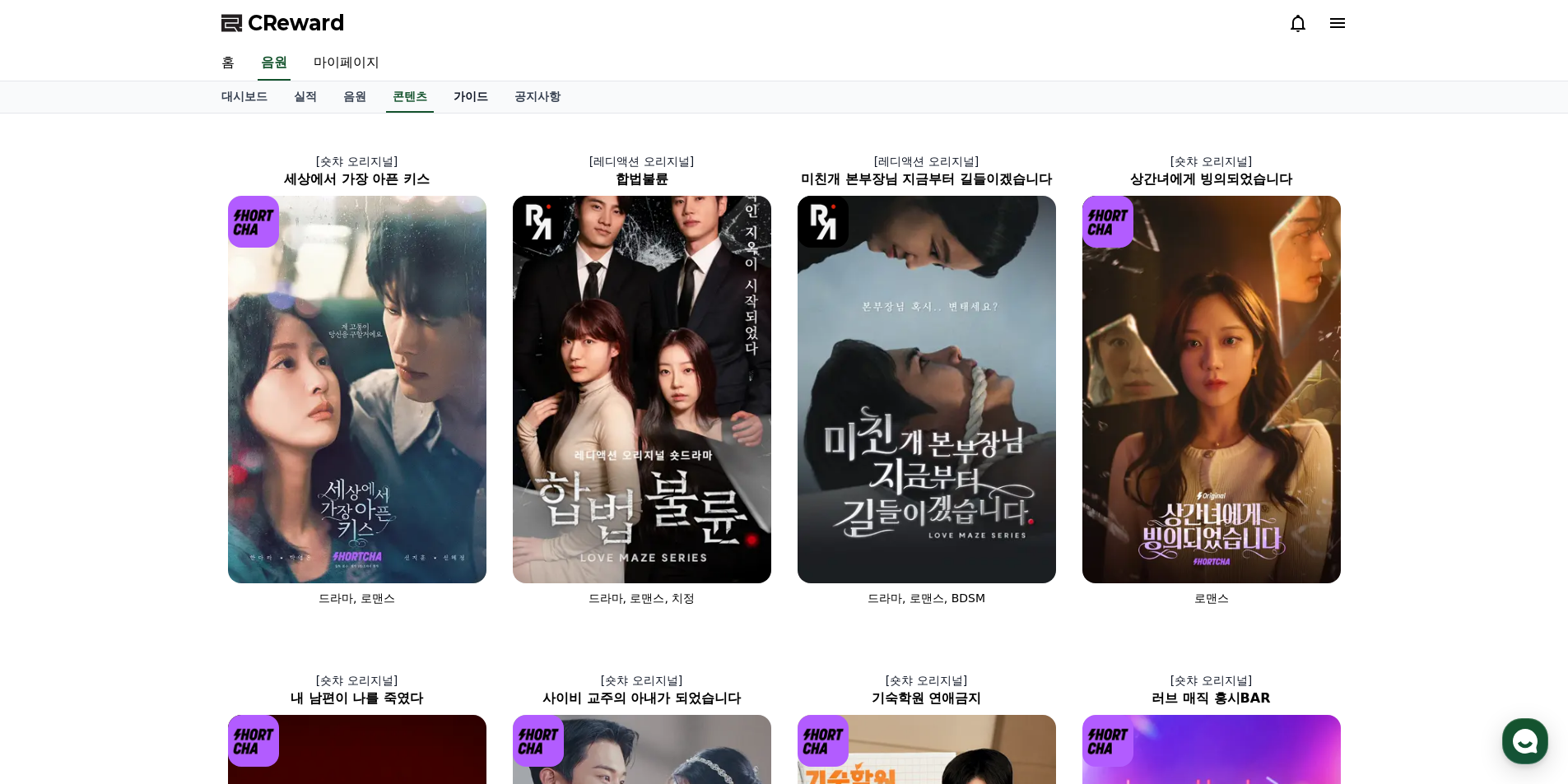
click at [468, 95] on link "가이드" at bounding box center [470, 96] width 61 height 31
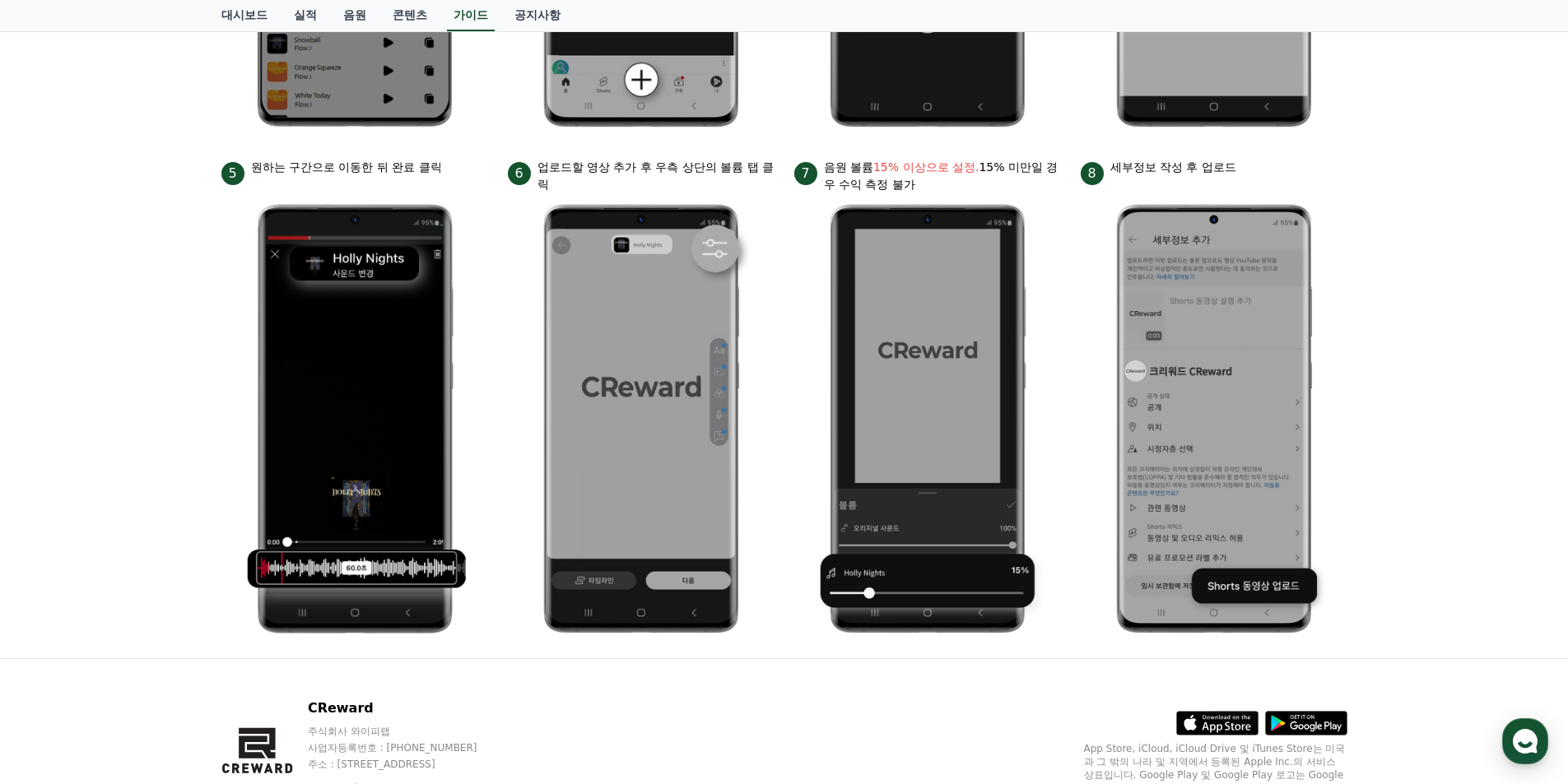
scroll to position [737, 0]
